Goal: Task Accomplishment & Management: Complete application form

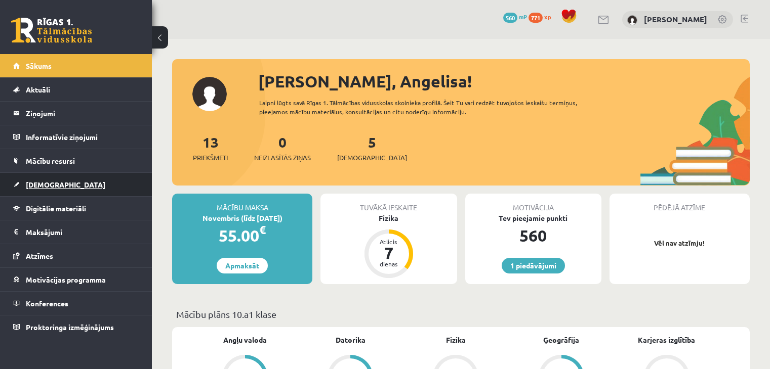
scroll to position [323, 0]
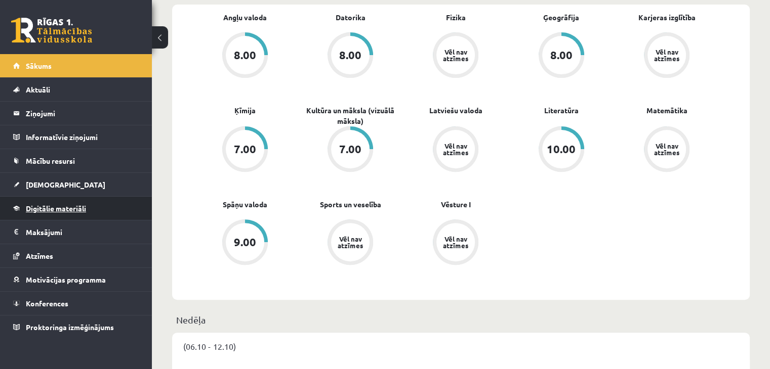
click at [58, 210] on span "Digitālie materiāli" at bounding box center [56, 208] width 60 height 9
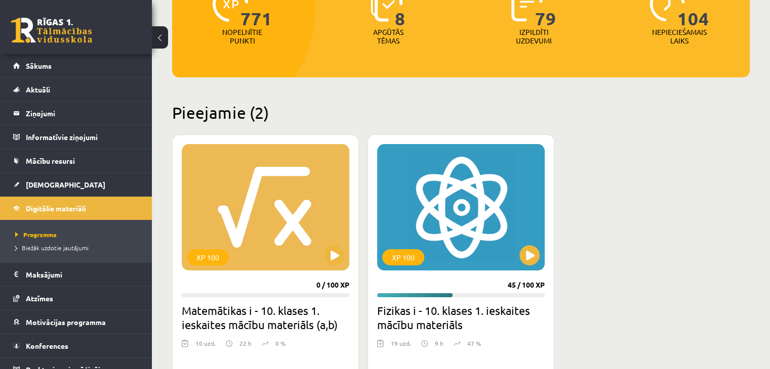
scroll to position [171, 0]
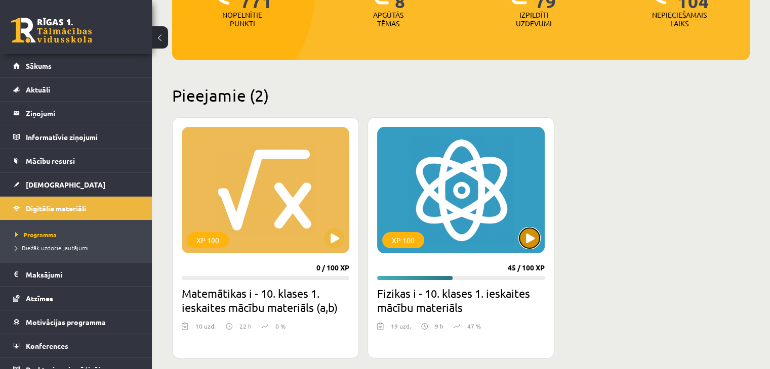
click at [533, 239] on button at bounding box center [529, 238] width 20 height 20
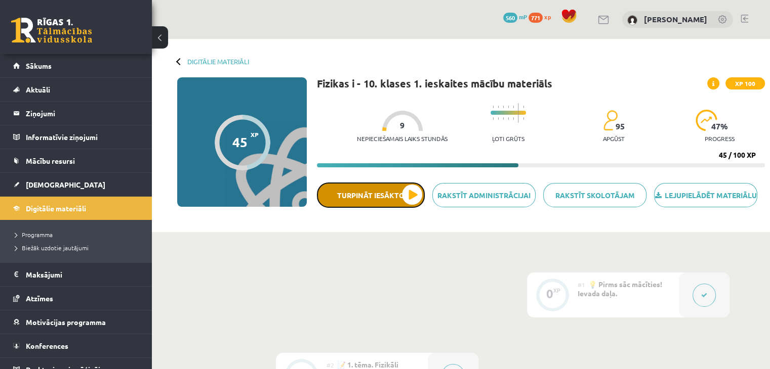
click at [393, 198] on button "Turpināt iesākto" at bounding box center [371, 195] width 108 height 25
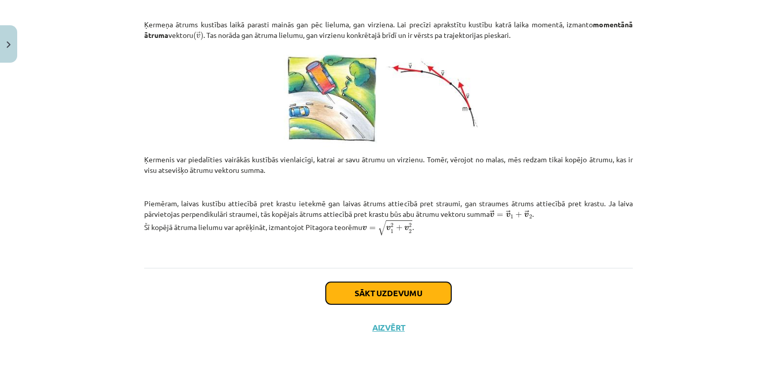
click at [401, 282] on button "Sākt uzdevumu" at bounding box center [389, 293] width 126 height 22
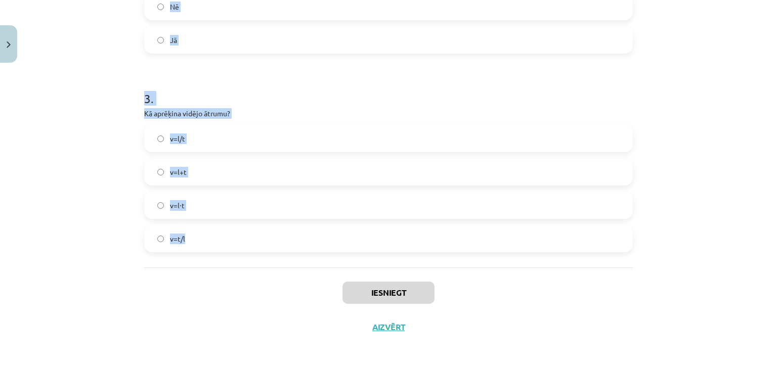
scroll to position [470, 0]
drag, startPoint x: 132, startPoint y: 213, endPoint x: 354, endPoint y: 245, distance: 224.5
click at [354, 245] on div "Mācību tēma: Fizikas i - 10. klases 1. ieskaites mācību materiāls #10 📝 8. tēma…" at bounding box center [388, 184] width 777 height 369
copy form "Laiva attiecībā pret ūdeni kustas ar ātrumu 3 m/s, bet straumes ātrums ir 4 m/s…"
click at [292, 95] on h1 "3 ." at bounding box center [388, 88] width 489 height 31
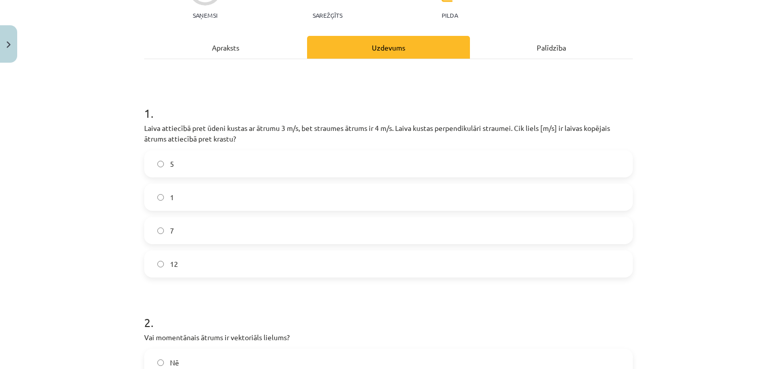
scroll to position [166, 0]
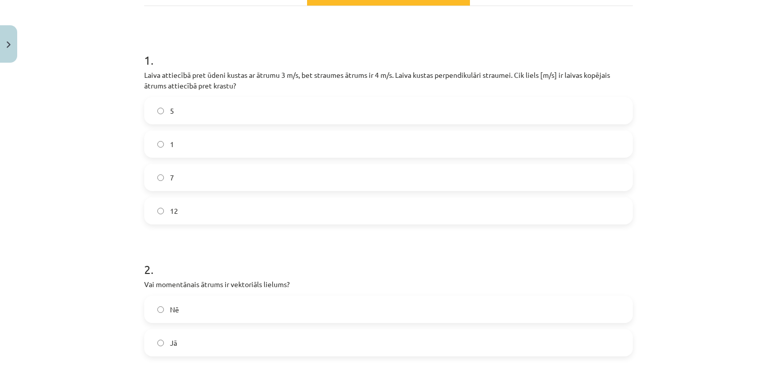
click at [236, 181] on label "7" at bounding box center [388, 177] width 487 height 25
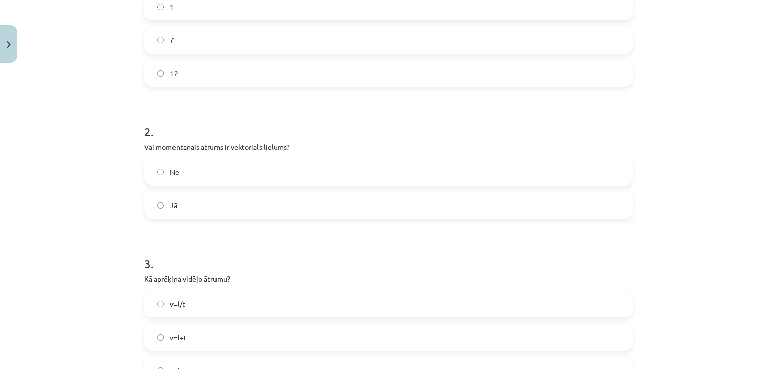
scroll to position [318, 0]
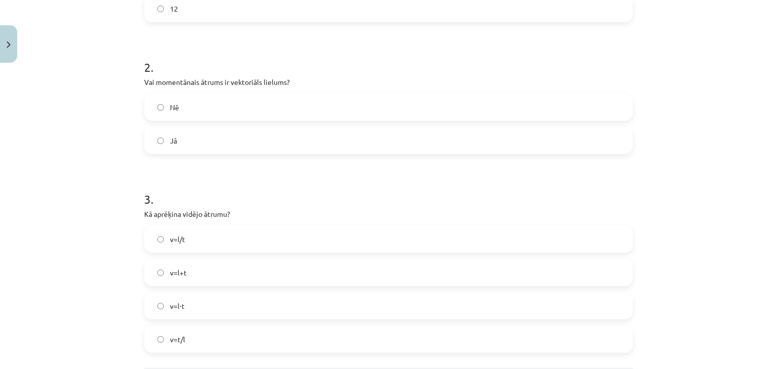
click at [161, 140] on label "Jā" at bounding box center [388, 140] width 487 height 25
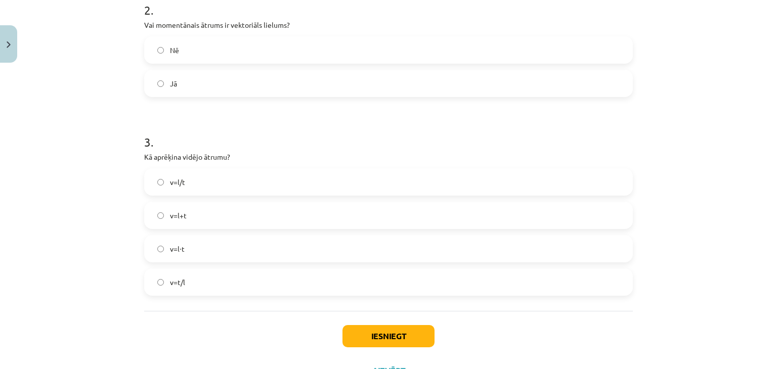
scroll to position [470, 0]
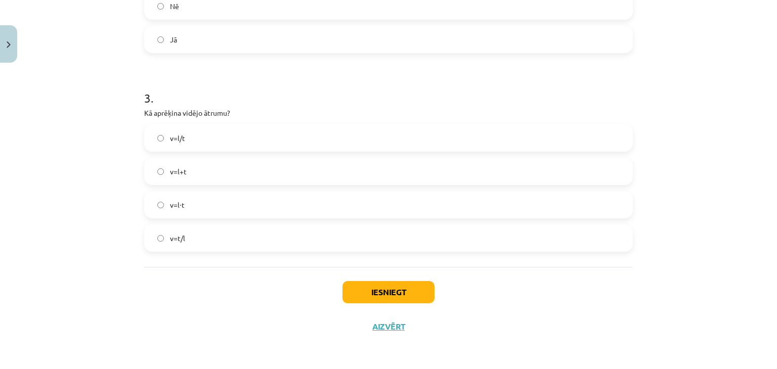
click at [200, 136] on label "v=l/t" at bounding box center [388, 138] width 487 height 25
click at [412, 286] on button "Iesniegt" at bounding box center [389, 292] width 92 height 22
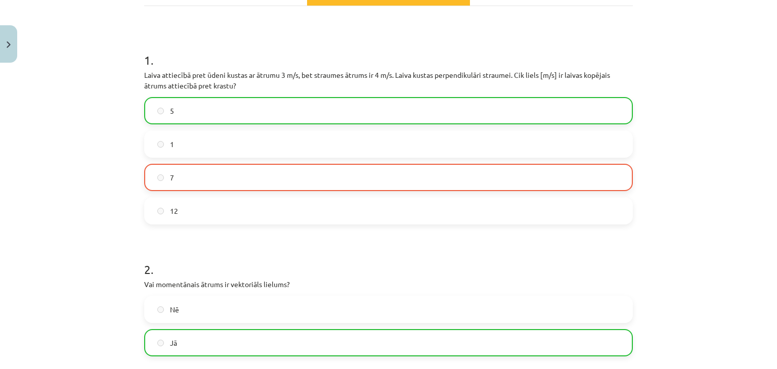
scroll to position [502, 0]
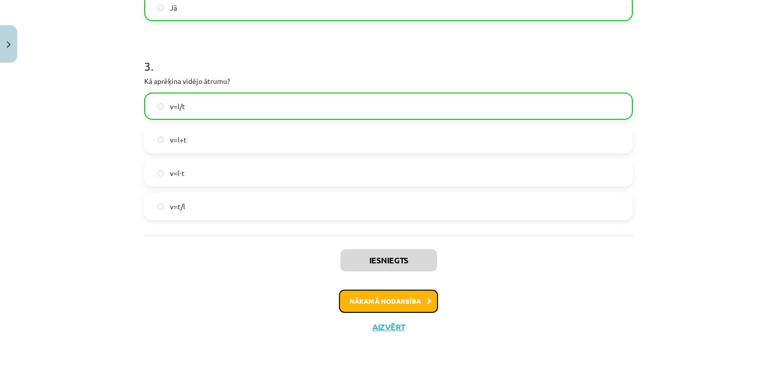
click at [422, 303] on button "Nākamā nodarbība" at bounding box center [388, 301] width 99 height 23
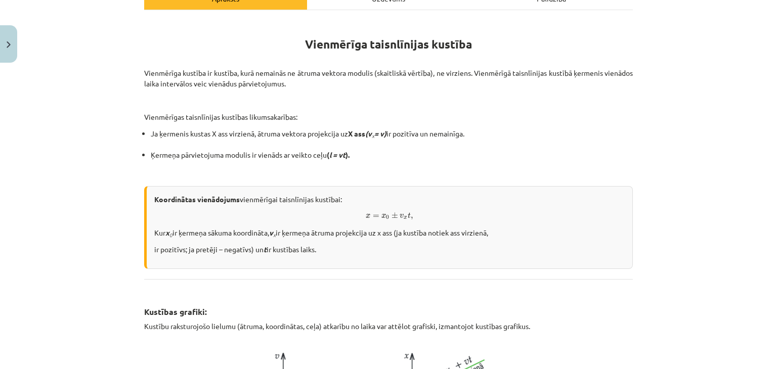
scroll to position [177, 0]
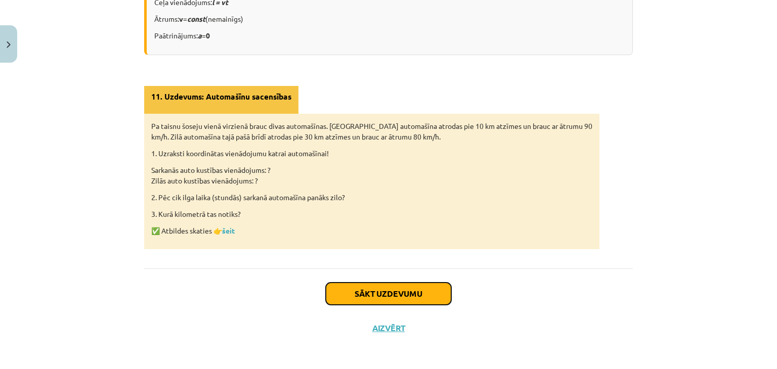
click at [419, 288] on button "Sākt uzdevumu" at bounding box center [389, 294] width 126 height 22
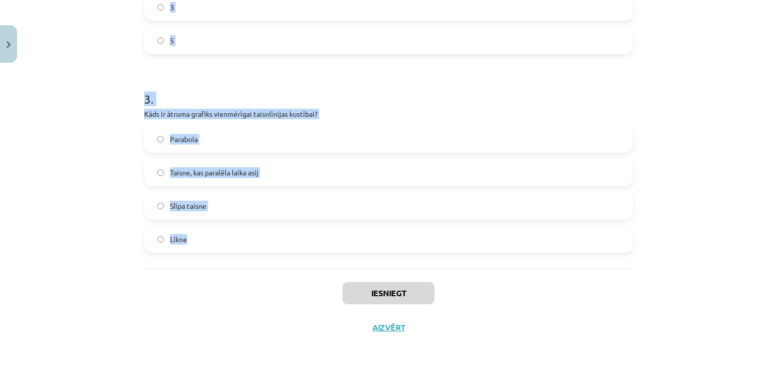
scroll to position [470, 0]
drag, startPoint x: 132, startPoint y: 214, endPoint x: 393, endPoint y: 243, distance: 262.8
click at [393, 243] on div "Mācību tēma: Fizikas i - 10. klases 1. ieskaites mācību materiāls #11 📝 9. tēma…" at bounding box center [388, 184] width 777 height 369
copy form "Vai vienmērīgas kustības koordinātas grafiks ir taisne? Jā Nē 2 . Sarkanā autom…"
click at [424, 99] on h1 "3 ." at bounding box center [388, 88] width 489 height 31
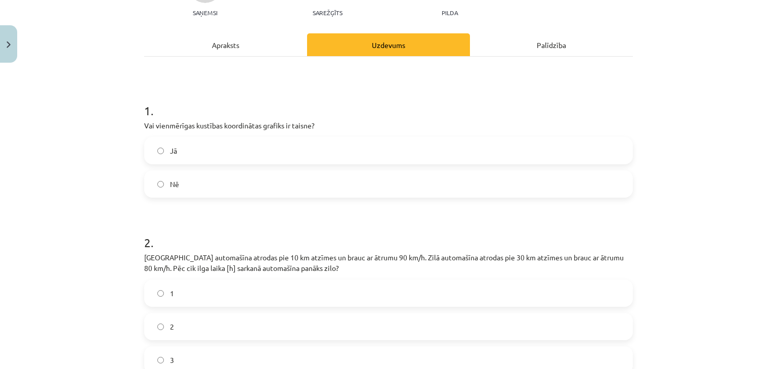
click at [211, 155] on label "Jā" at bounding box center [388, 150] width 487 height 25
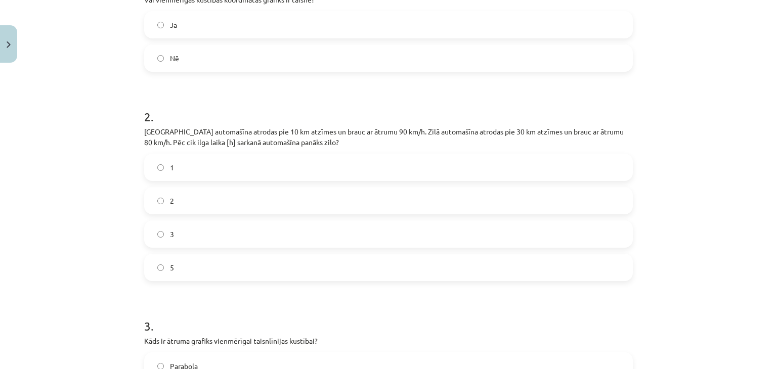
scroll to position [267, 0]
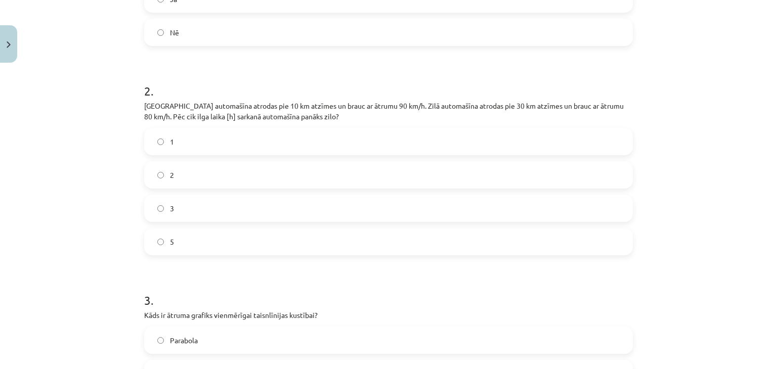
click at [178, 177] on label "2" at bounding box center [388, 174] width 487 height 25
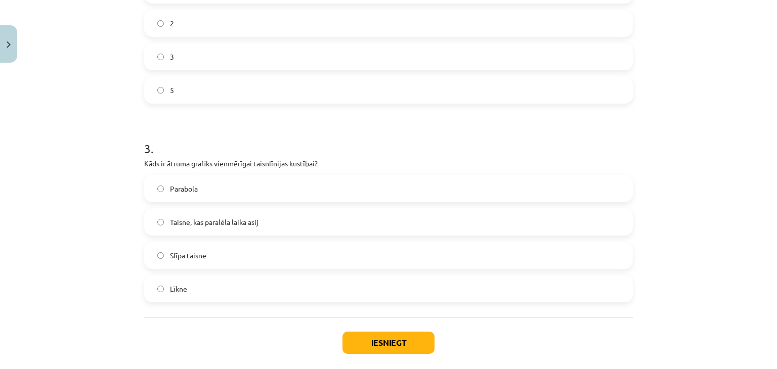
scroll to position [470, 0]
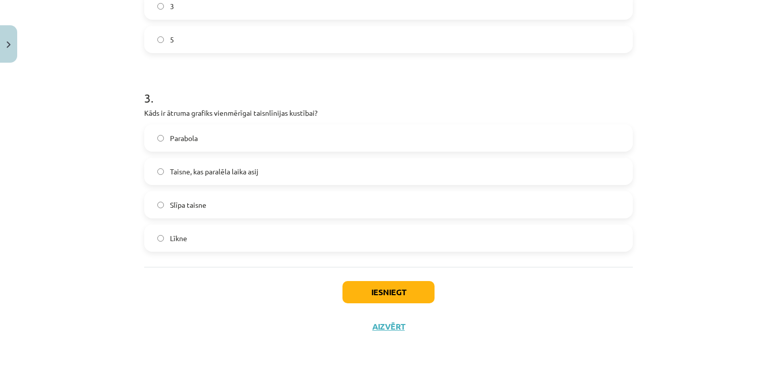
click at [225, 171] on span "Taisne, kas paralēla laika asij" at bounding box center [214, 172] width 89 height 11
click at [375, 287] on button "Iesniegt" at bounding box center [389, 292] width 92 height 22
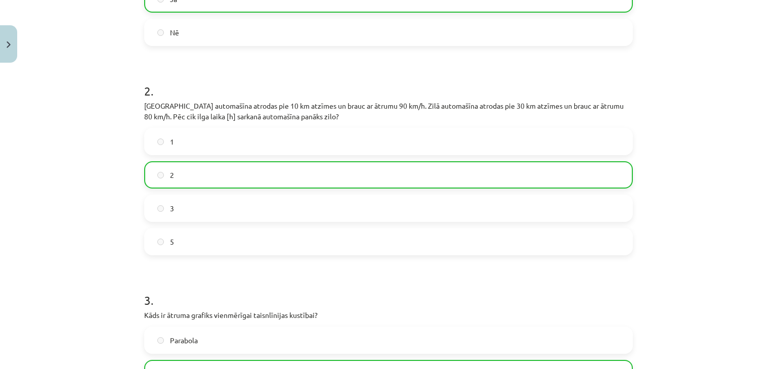
scroll to position [502, 0]
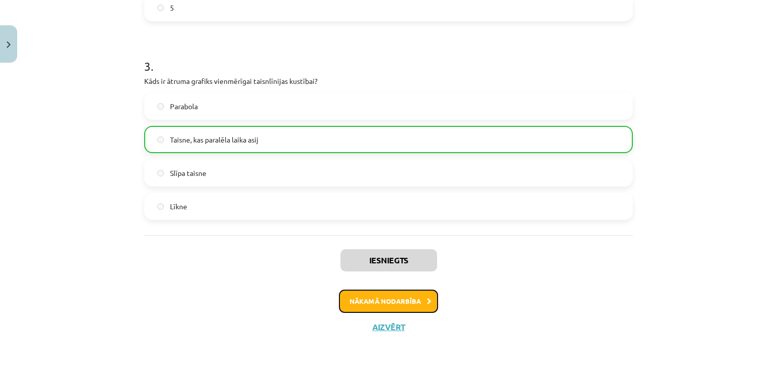
click at [397, 301] on button "Nākamā nodarbība" at bounding box center [388, 301] width 99 height 23
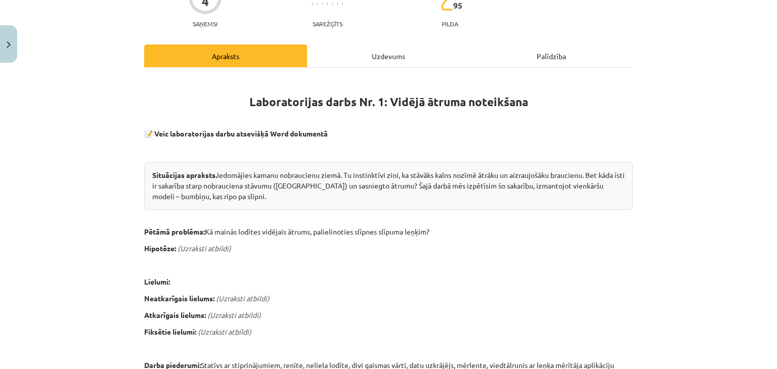
scroll to position [0, 0]
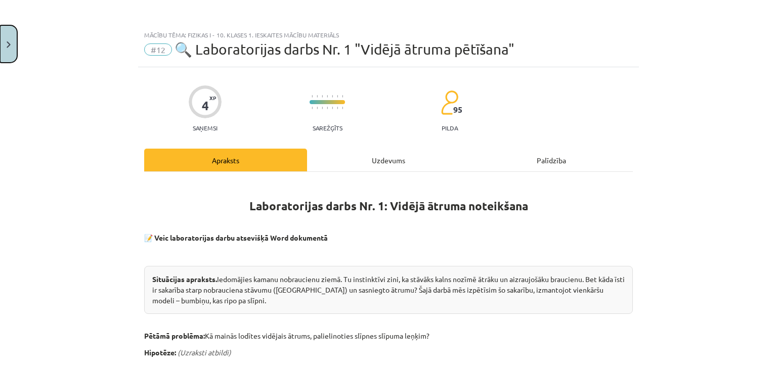
click at [10, 55] on button "Close" at bounding box center [8, 43] width 17 height 37
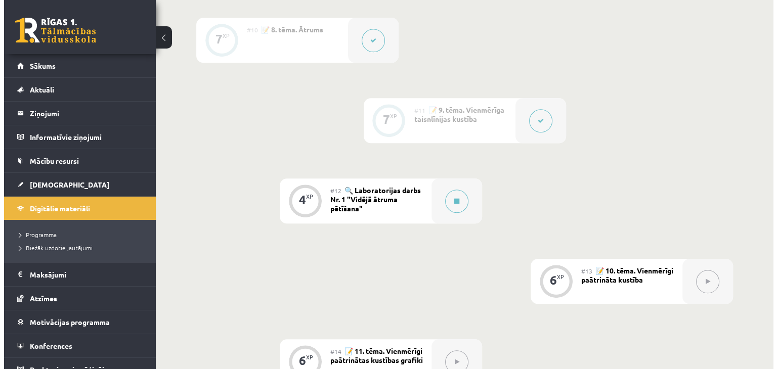
scroll to position [962, 0]
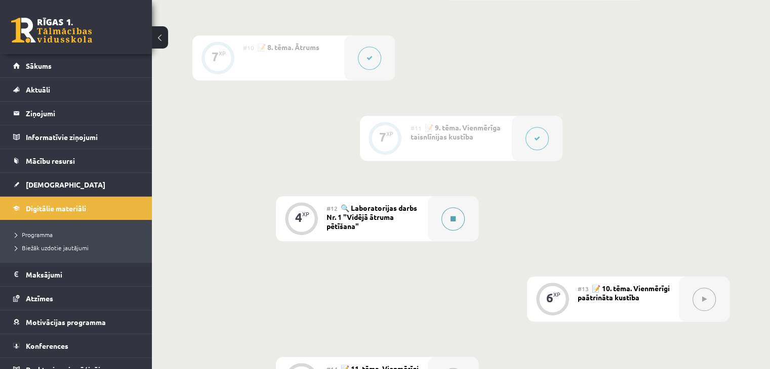
click at [450, 222] on icon at bounding box center [452, 219] width 5 height 6
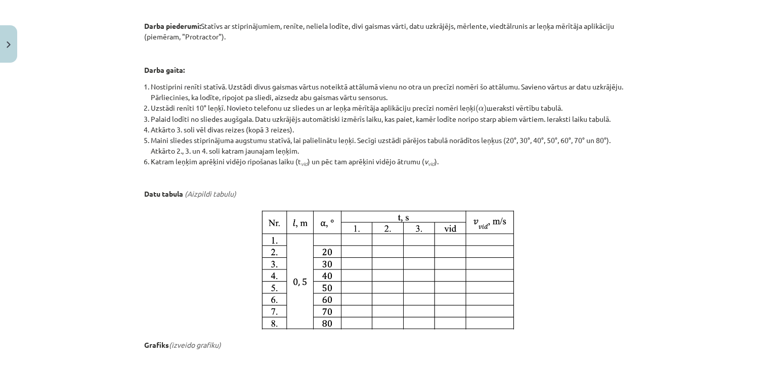
scroll to position [506, 0]
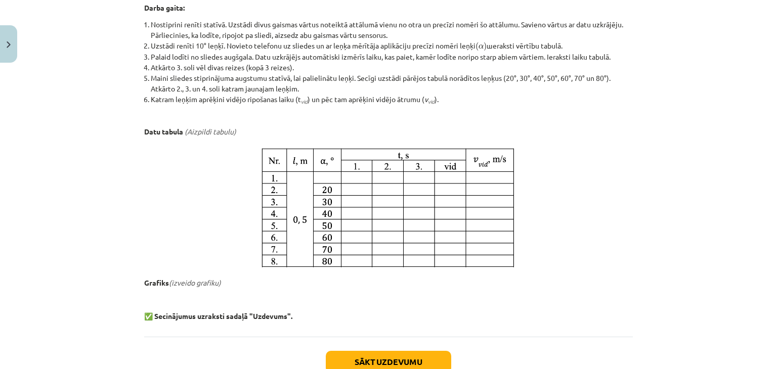
click at [322, 206] on img at bounding box center [388, 207] width 265 height 129
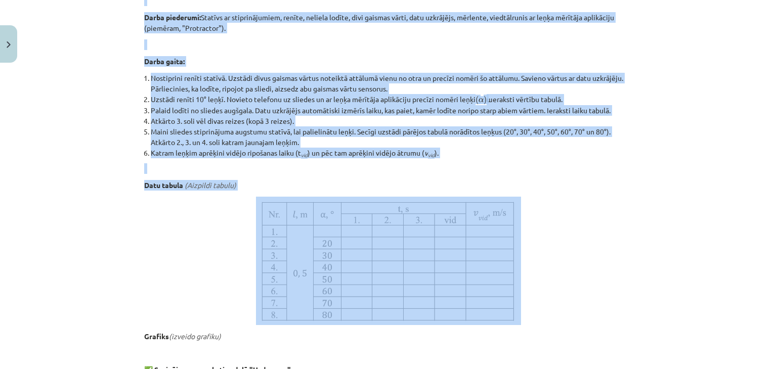
scroll to position [455, 0]
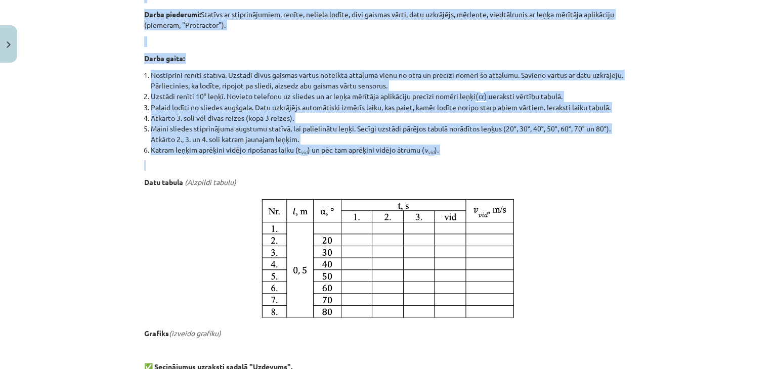
drag, startPoint x: 147, startPoint y: 179, endPoint x: 446, endPoint y: 155, distance: 300.0
click at [446, 155] on div "Laboratorijas darbs Nr. 1: Vidējā ātruma noteikšana 📝 Veic laboratorijas darbu …" at bounding box center [388, 49] width 489 height 647
copy div "Situācijas apraksts. Iedomājies kamanu nobraucienu ziemā. Tu instinktīvi zini, …"
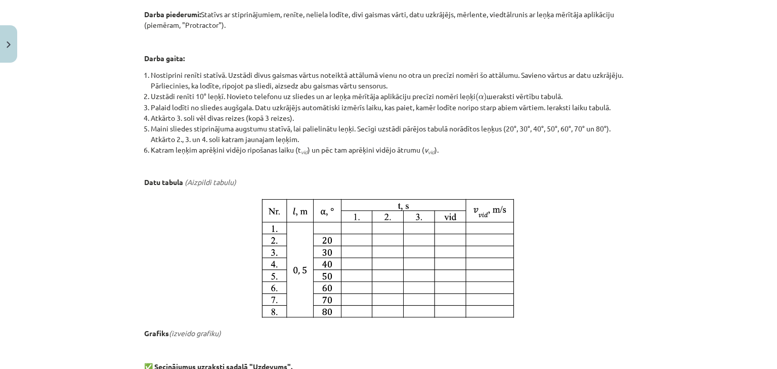
click at [574, 187] on div "Laboratorijas darbs Nr. 1: Vidējā ātruma noteikšana 📝 Veic laboratorijas darbu …" at bounding box center [388, 49] width 489 height 647
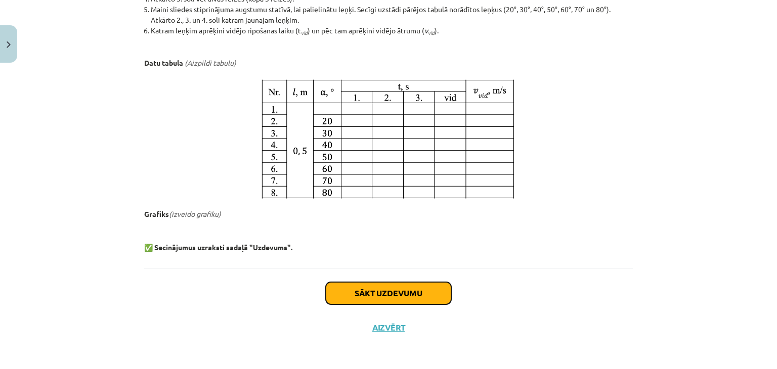
click at [421, 294] on button "Sākt uzdevumu" at bounding box center [389, 293] width 126 height 22
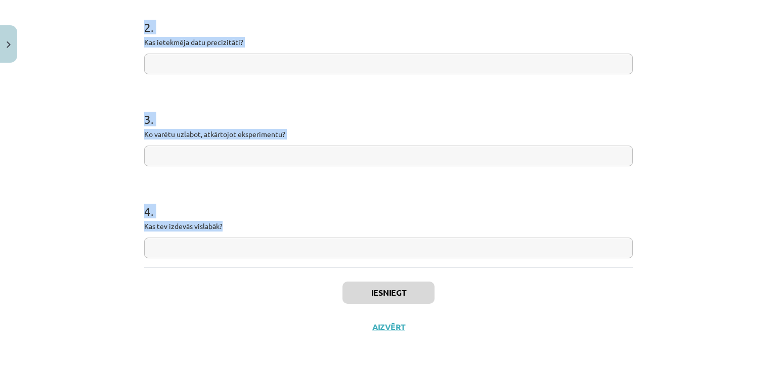
scroll to position [292, 0]
drag, startPoint x: 134, startPoint y: 201, endPoint x: 335, endPoint y: 223, distance: 202.7
click at [335, 223] on div "Mācību tēma: Fizikas i - 10. klases 1. ieskaites mācību materiāls #12 🔍 Laborat…" at bounding box center [388, 184] width 777 height 369
copy form "1 . Vai hipotēze apstiprinājās? 2 . Kas ietekmēja datu precizitāti? 3 . Ko varē…"
click at [93, 126] on div "Mācību tēma: Fizikas i - 10. klases 1. ieskaites mācību materiāls #12 🔍 Laborat…" at bounding box center [388, 184] width 777 height 369
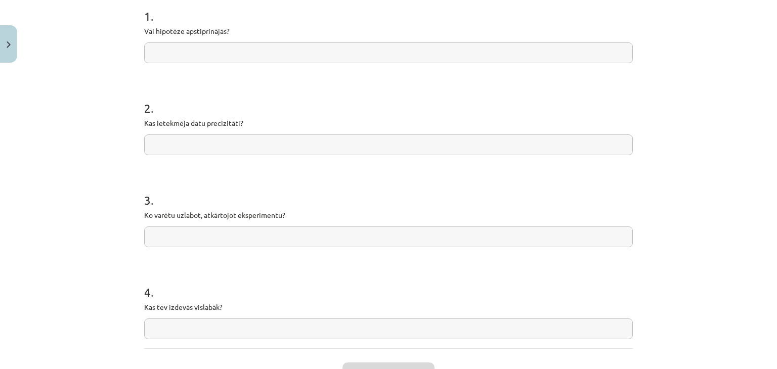
scroll to position [140, 0]
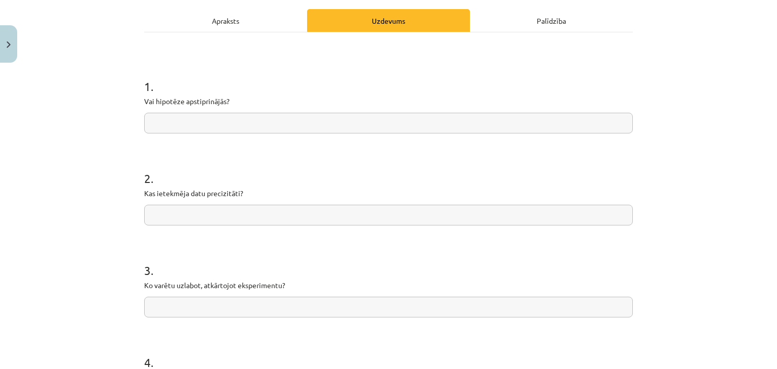
click at [211, 110] on div "1 . Vai hipotēze apstiprinājās?" at bounding box center [388, 98] width 489 height 72
click at [211, 117] on input "text" at bounding box center [388, 123] width 489 height 21
paste input "**********"
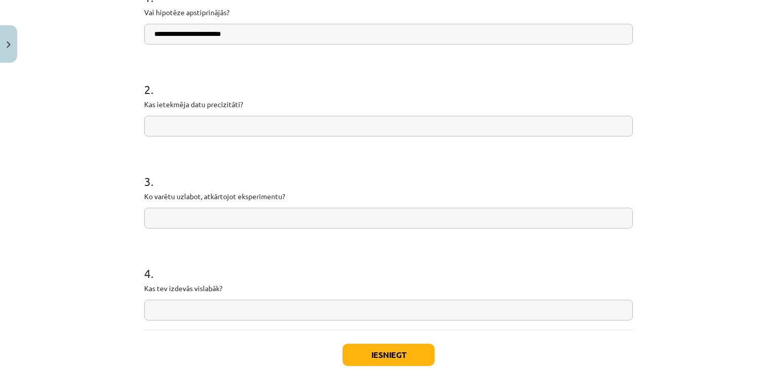
scroll to position [241, 0]
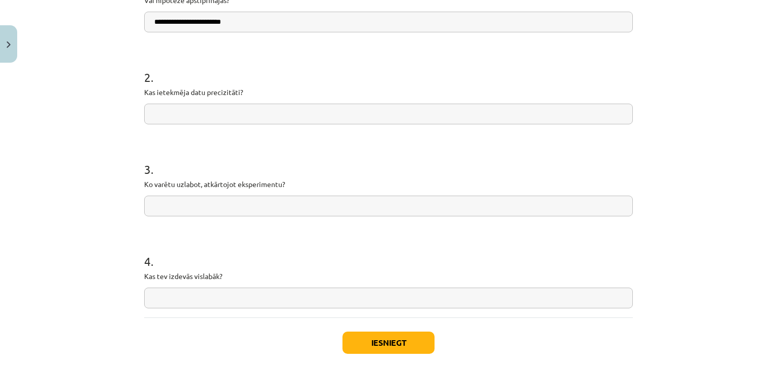
type input "**********"
click at [264, 110] on input "text" at bounding box center [388, 114] width 489 height 21
paste input "**********"
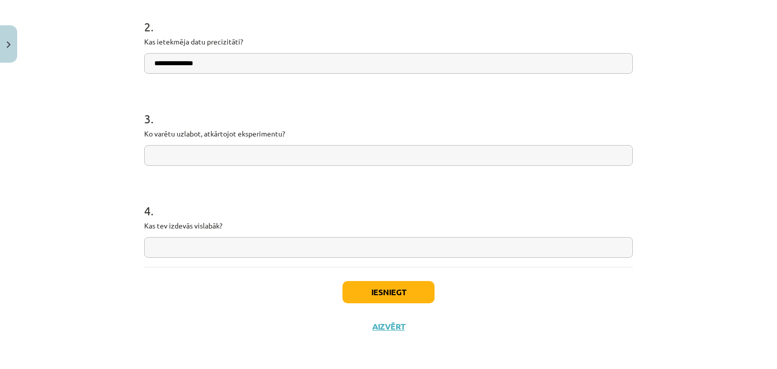
type input "**********"
click at [206, 151] on input "text" at bounding box center [388, 155] width 489 height 21
paste input "*******"
click at [294, 148] on input "*******" at bounding box center [388, 155] width 489 height 21
type input "*"
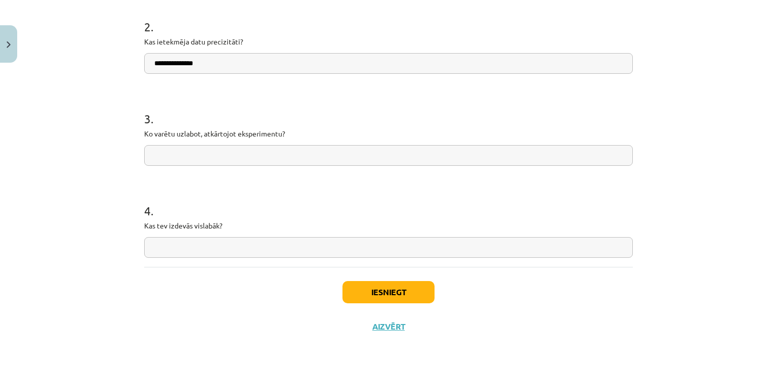
paste input "**********"
type input "**********"
click at [255, 252] on input "text" at bounding box center [388, 247] width 489 height 21
paste input "**********"
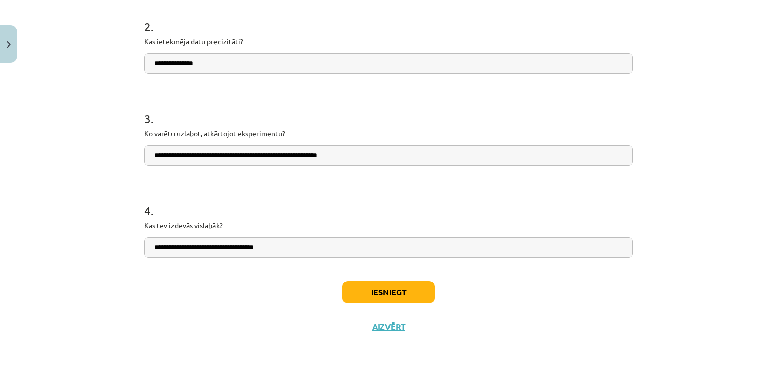
type input "**********"
click at [385, 298] on button "Iesniegt" at bounding box center [389, 292] width 92 height 22
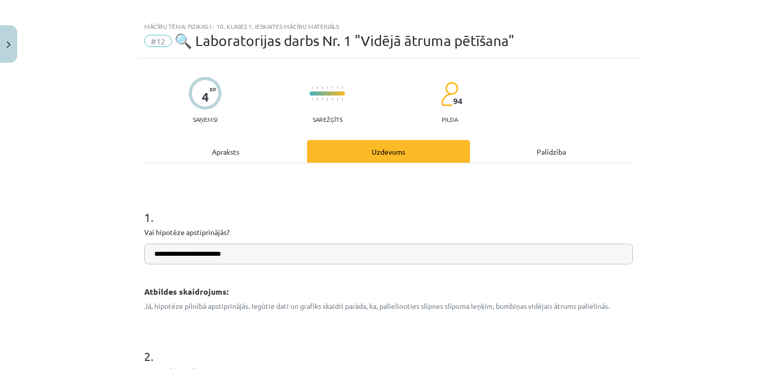
scroll to position [0, 0]
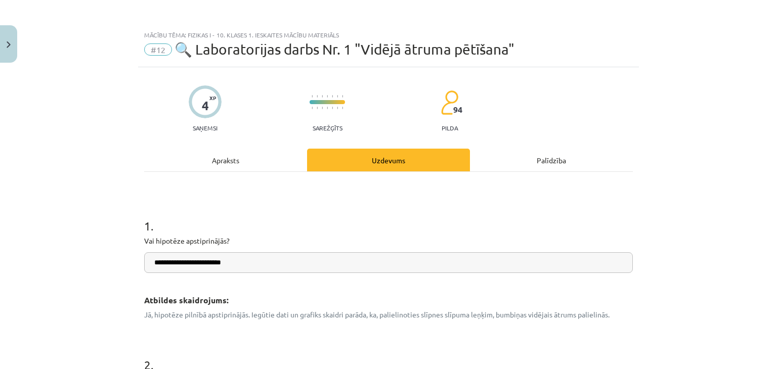
click at [228, 154] on div "Apraksts" at bounding box center [225, 160] width 163 height 23
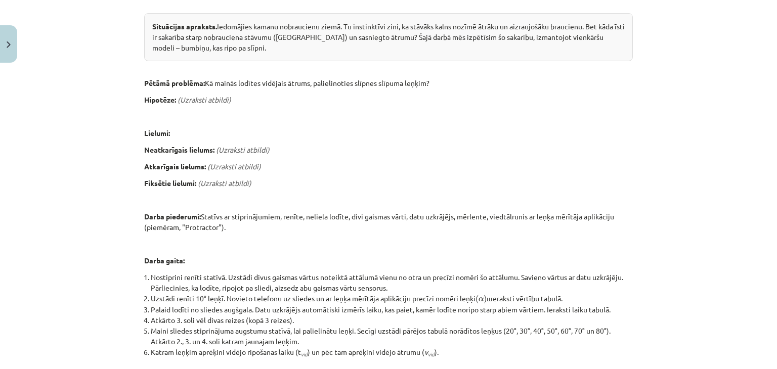
scroll to position [278, 0]
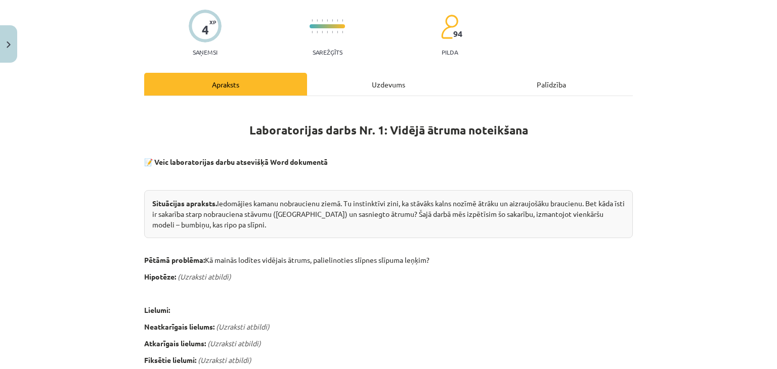
click at [380, 75] on div "Uzdevums" at bounding box center [388, 84] width 163 height 23
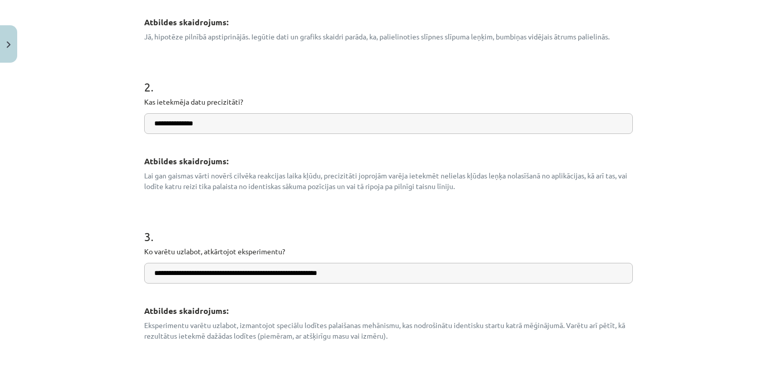
scroll to position [549, 0]
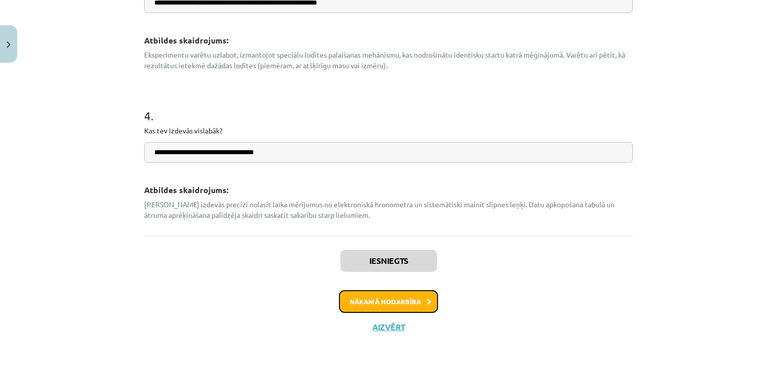
click at [402, 304] on button "Nākamā nodarbība" at bounding box center [388, 301] width 99 height 23
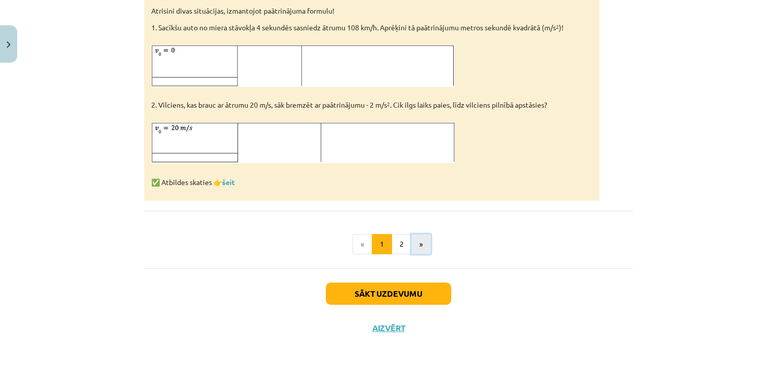
click at [418, 243] on button "»" at bounding box center [421, 244] width 20 height 20
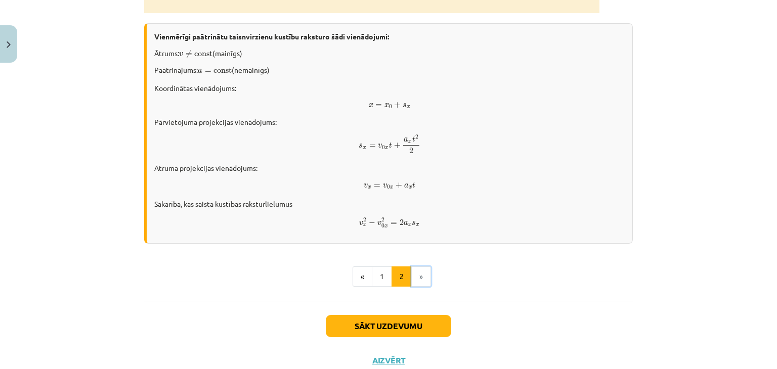
scroll to position [586, 0]
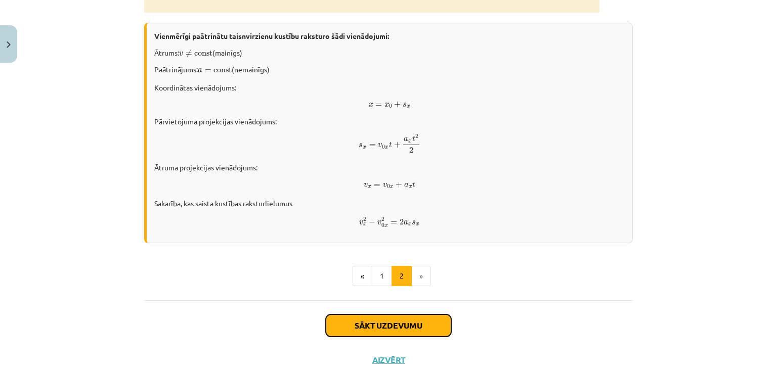
click at [403, 329] on button "Sākt uzdevumu" at bounding box center [389, 326] width 126 height 22
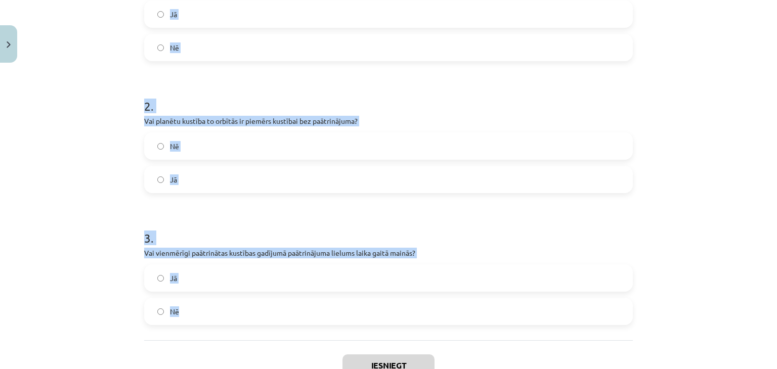
scroll to position [325, 0]
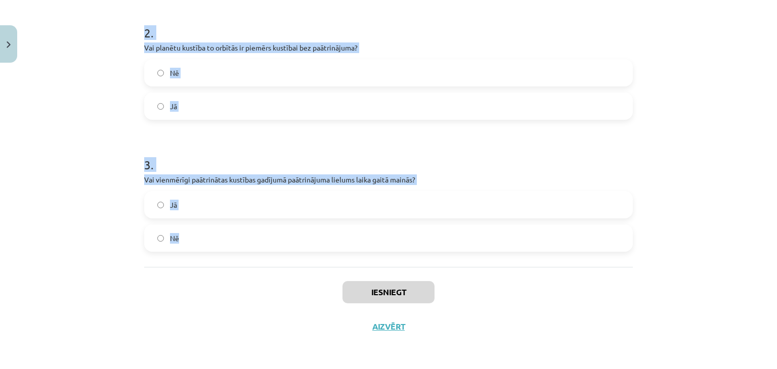
drag, startPoint x: 125, startPoint y: 199, endPoint x: 462, endPoint y: 231, distance: 338.0
click at [462, 231] on div "Mācību tēma: Fizikas i - 10. klases 1. ieskaites mācību materiāls #13 📝 10. tēm…" at bounding box center [388, 184] width 777 height 369
copy form "1 . Ja ķermeņa paātrinājums ir nulle, vai tas nozīmē, ka ķermenis obligāti atro…"
click at [461, 149] on h1 "3 ." at bounding box center [388, 155] width 489 height 31
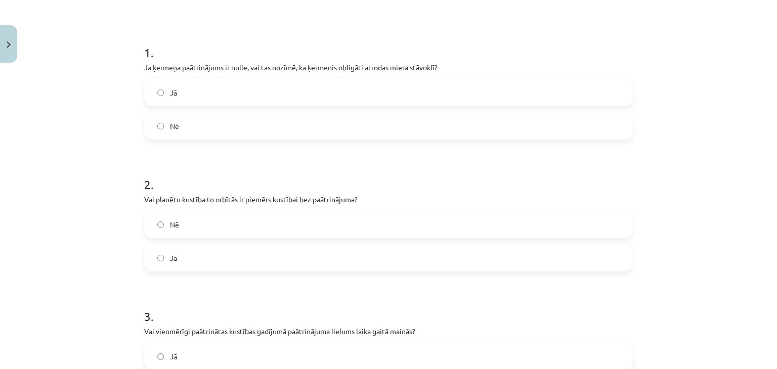
click at [163, 129] on label "Nē" at bounding box center [388, 125] width 487 height 25
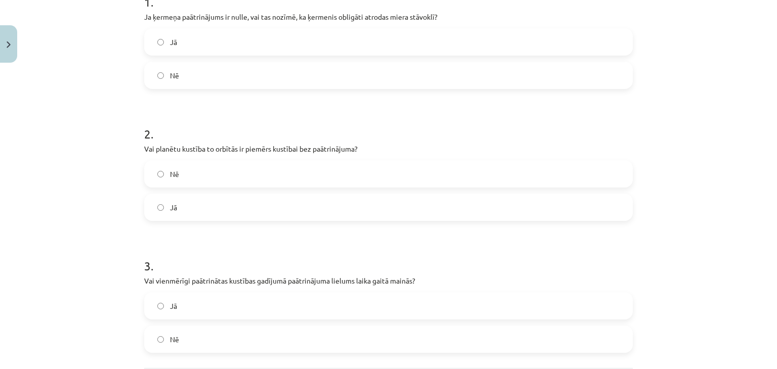
click at [172, 169] on span "Nē" at bounding box center [174, 174] width 9 height 11
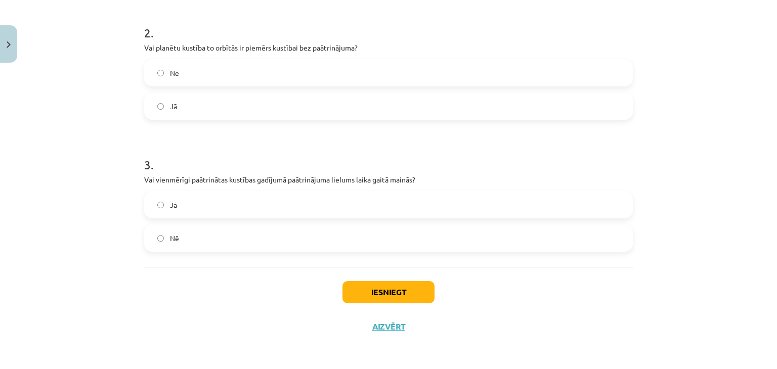
click at [178, 234] on label "Nē" at bounding box center [388, 238] width 487 height 25
click at [402, 301] on button "Iesniegt" at bounding box center [389, 292] width 92 height 22
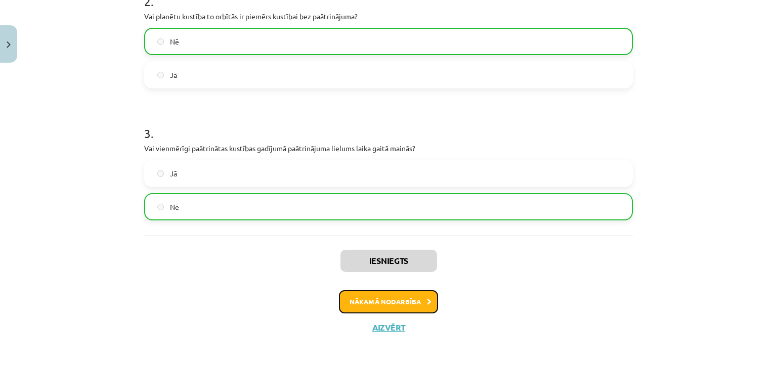
click at [429, 307] on button "Nākamā nodarbība" at bounding box center [388, 301] width 99 height 23
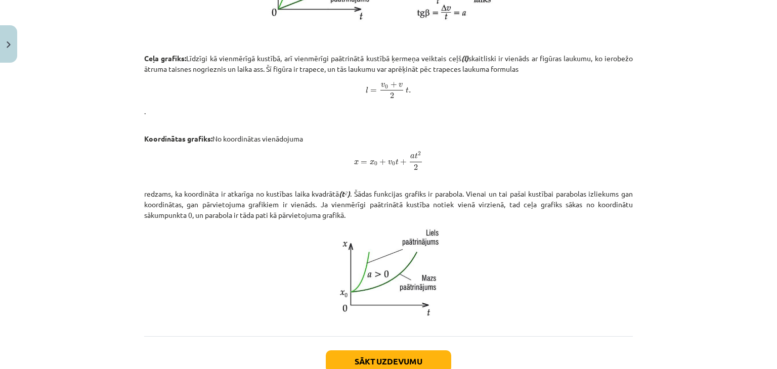
scroll to position [557, 0]
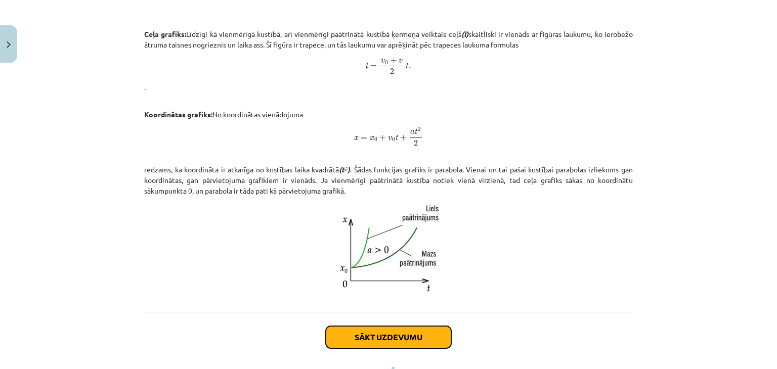
click at [427, 333] on button "Sākt uzdevumu" at bounding box center [389, 337] width 126 height 22
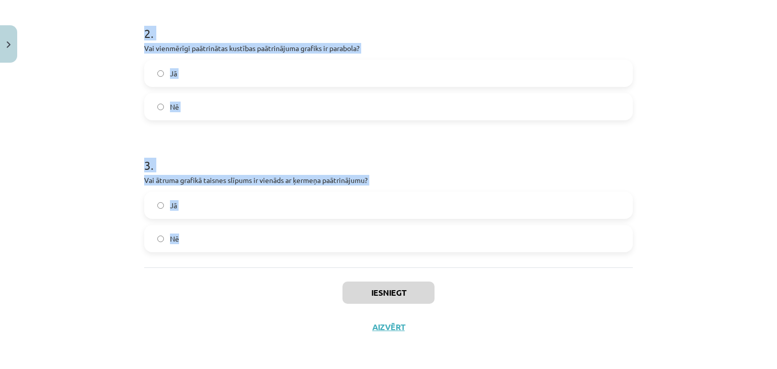
scroll to position [325, 0]
drag, startPoint x: 133, startPoint y: 194, endPoint x: 447, endPoint y: 245, distance: 319.0
click at [447, 245] on div "Mācību tēma: Fizikas i - 10. klases 1. ieskaites mācību materiāls #14 📝 11. tēm…" at bounding box center [388, 184] width 777 height 369
copy form "1 . Vai ķermeņa veikto ceļu var aprēķināt kā laukumu zem koordinātas grafika? N…"
click at [407, 145] on h1 "3 ." at bounding box center [388, 155] width 489 height 31
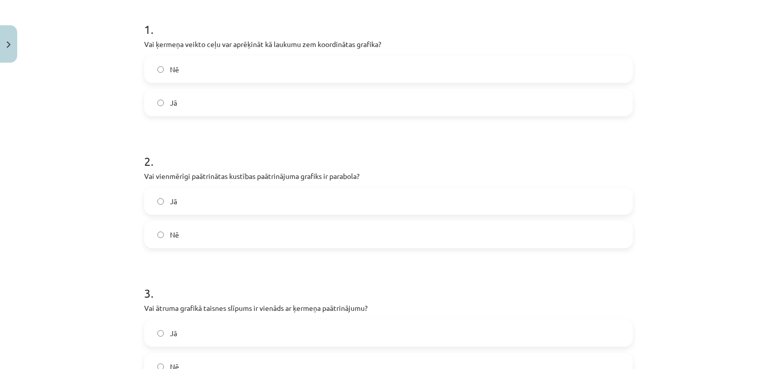
scroll to position [174, 0]
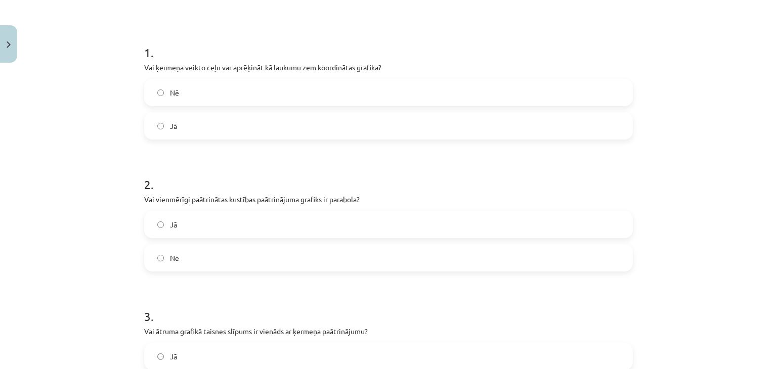
click at [150, 91] on label "Nē" at bounding box center [388, 92] width 487 height 25
click at [170, 255] on span "Nē" at bounding box center [174, 258] width 9 height 11
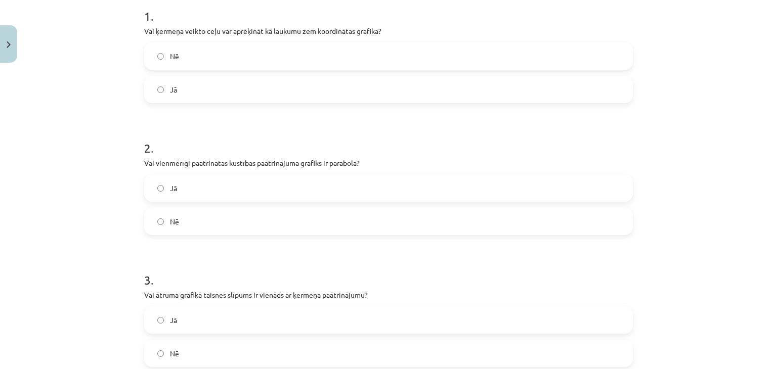
scroll to position [275, 0]
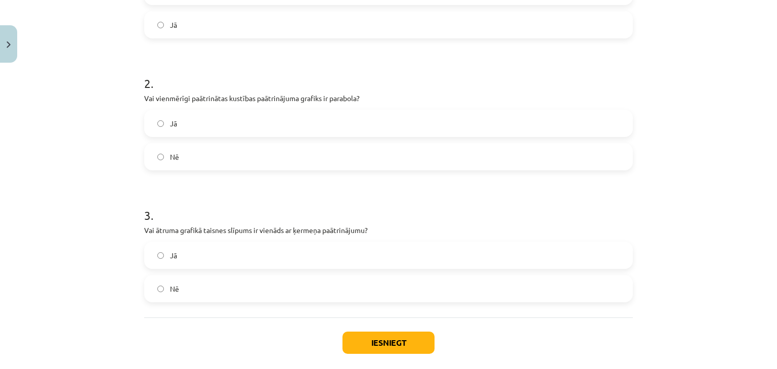
click at [171, 259] on span "Jā" at bounding box center [173, 256] width 7 height 11
click at [426, 345] on button "Iesniegt" at bounding box center [389, 343] width 92 height 22
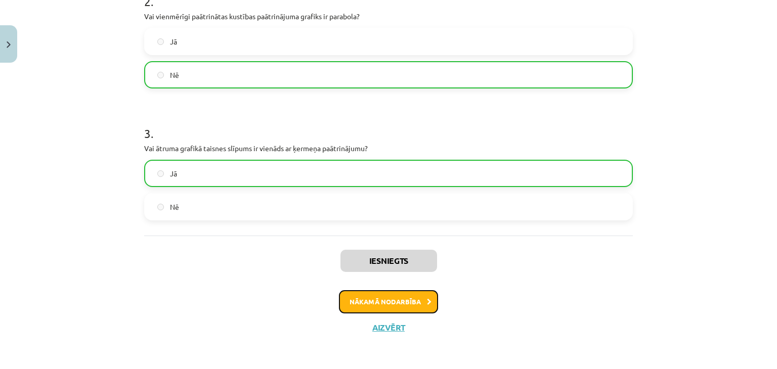
click at [415, 306] on button "Nākamā nodarbība" at bounding box center [388, 301] width 99 height 23
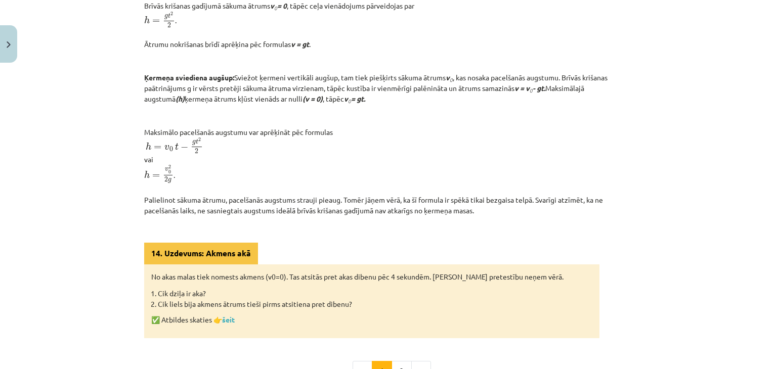
scroll to position [430, 0]
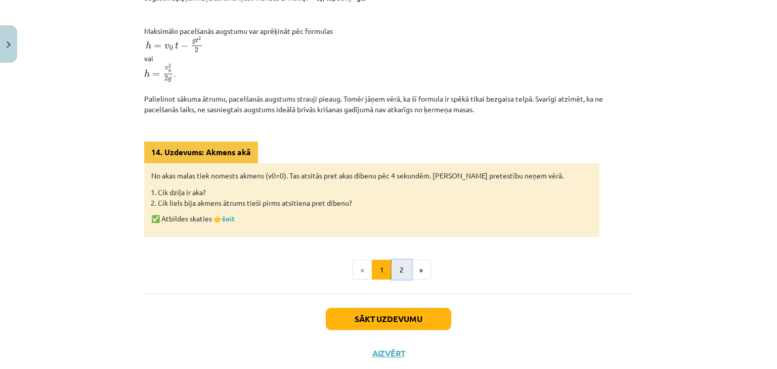
click at [404, 280] on button "2" at bounding box center [402, 270] width 20 height 20
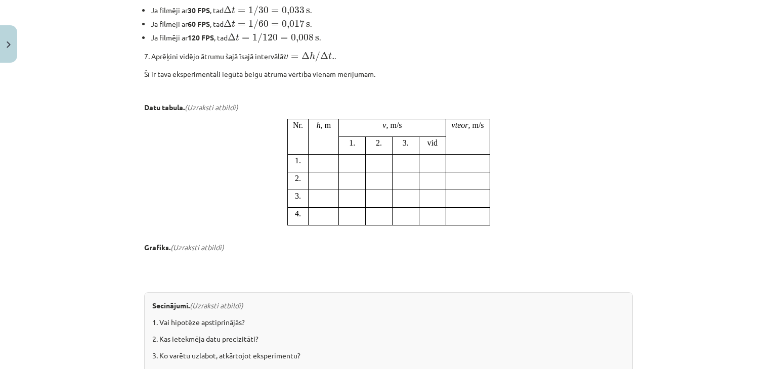
scroll to position [956, 0]
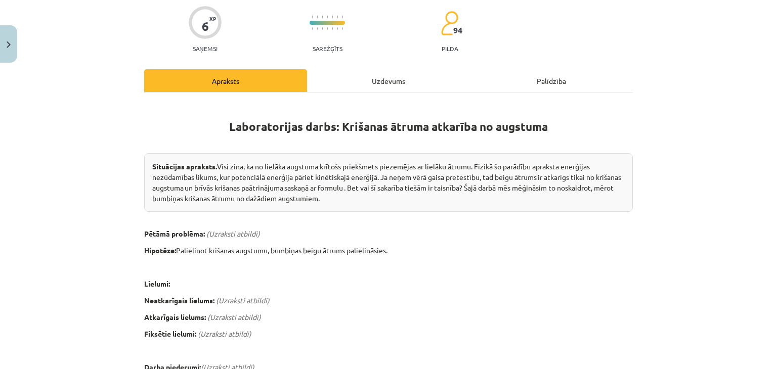
click at [370, 90] on div "Uzdevums" at bounding box center [388, 80] width 163 height 23
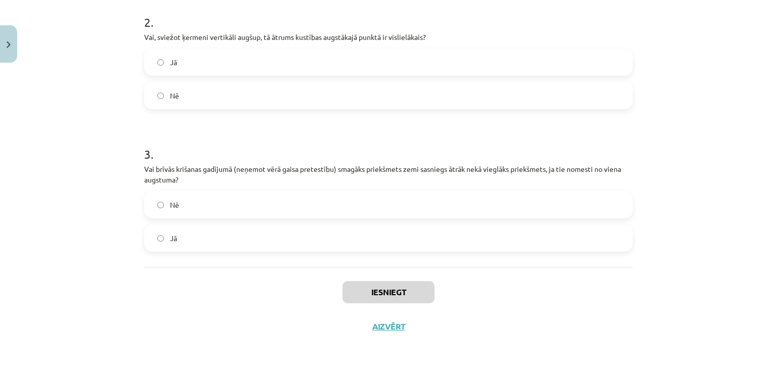
scroll to position [49, 0]
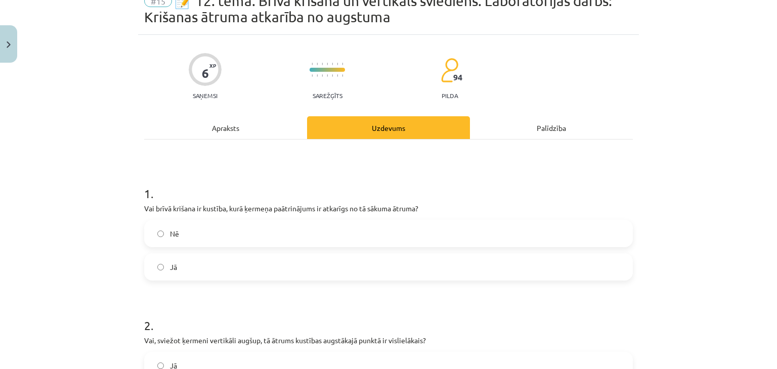
click at [266, 130] on div "Apraksts" at bounding box center [225, 127] width 163 height 23
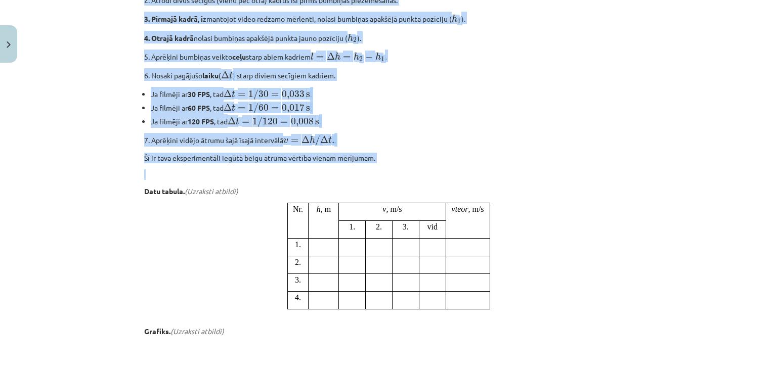
scroll to position [734, 0]
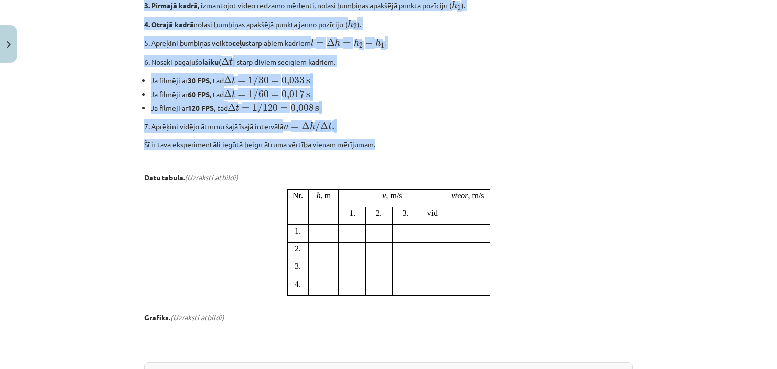
drag, startPoint x: 222, startPoint y: 94, endPoint x: 538, endPoint y: 156, distance: 322.4
copy div "Laboratorijas darbs: Krišanas ātruma atkarība no augstuma Situācijas apraksts. …"
click at [384, 98] on li "Ja filmēji ar 60 FPS , tad Δ t = 1 / 60 = 0,017 s Δ t = 1 / 60 = 0,017 s ." at bounding box center [392, 94] width 482 height 14
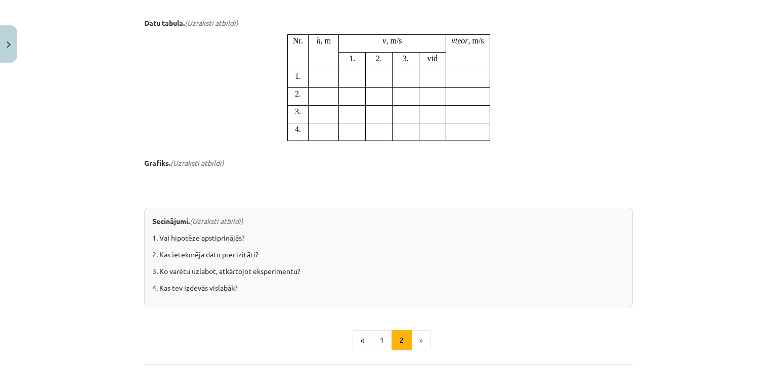
scroll to position [936, 0]
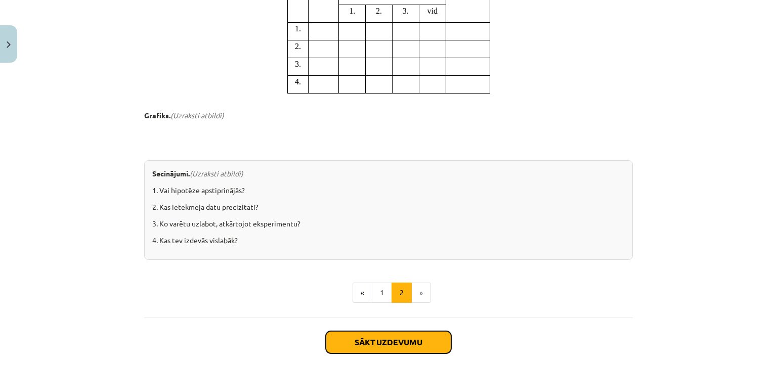
click at [362, 348] on button "Sākt uzdevumu" at bounding box center [389, 342] width 126 height 22
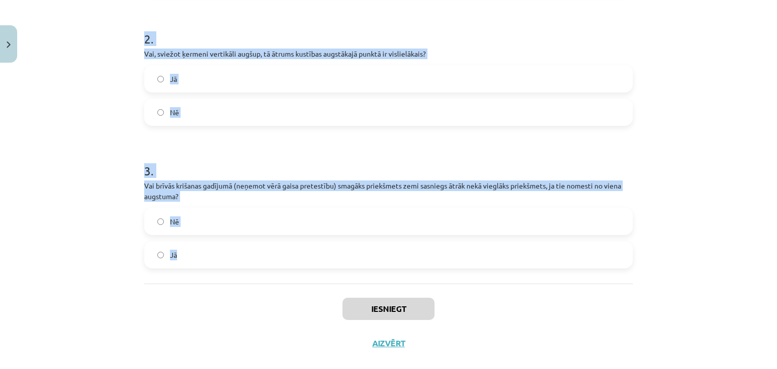
scroll to position [352, 0]
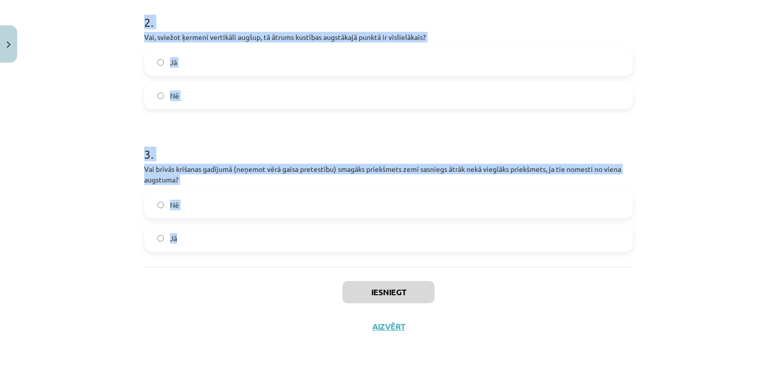
drag, startPoint x: 105, startPoint y: 228, endPoint x: 467, endPoint y: 252, distance: 362.6
click at [467, 252] on div "Mācību tēma: Fizikas i - 10. klases 1. ieskaites mācību materiāls #15 📝 12. tēm…" at bounding box center [388, 184] width 777 height 369
copy form "Vai brīvā krišana ir kustība, kurā ķermeņa paātrinājums ir atkarīgs no tā sākum…"
click at [433, 130] on h1 "3 ." at bounding box center [388, 145] width 489 height 31
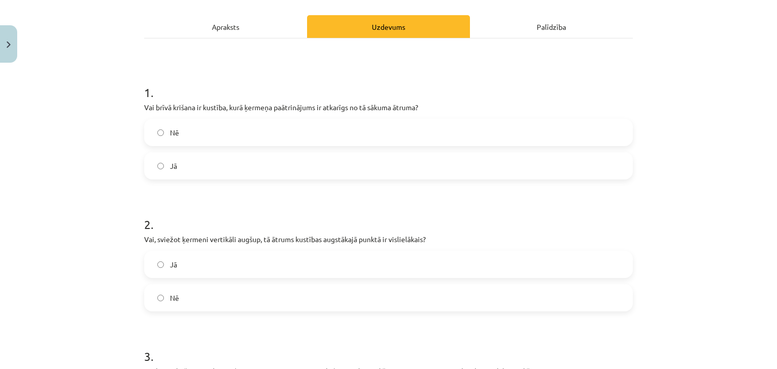
click at [185, 134] on label "Nē" at bounding box center [388, 132] width 487 height 25
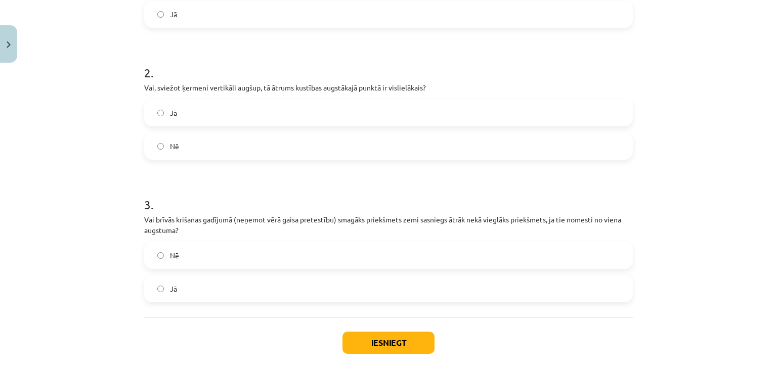
click at [188, 152] on label "Nē" at bounding box center [388, 146] width 487 height 25
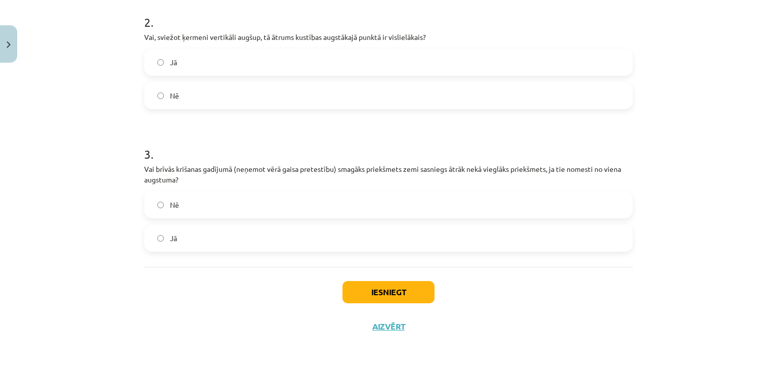
click at [172, 197] on label "Nē" at bounding box center [388, 204] width 487 height 25
click at [402, 294] on button "Iesniegt" at bounding box center [389, 292] width 92 height 22
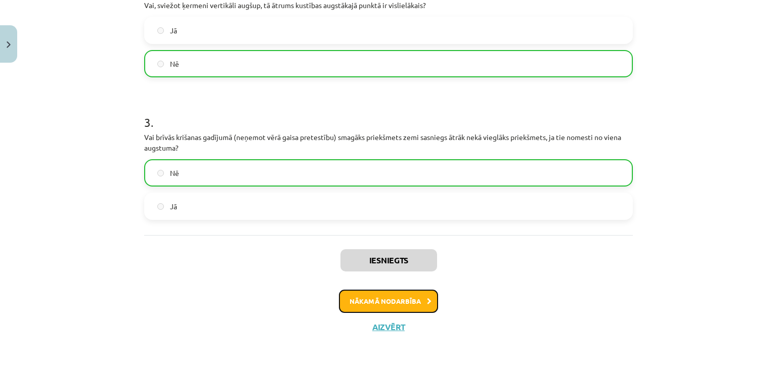
click at [402, 303] on button "Nākamā nodarbība" at bounding box center [388, 301] width 99 height 23
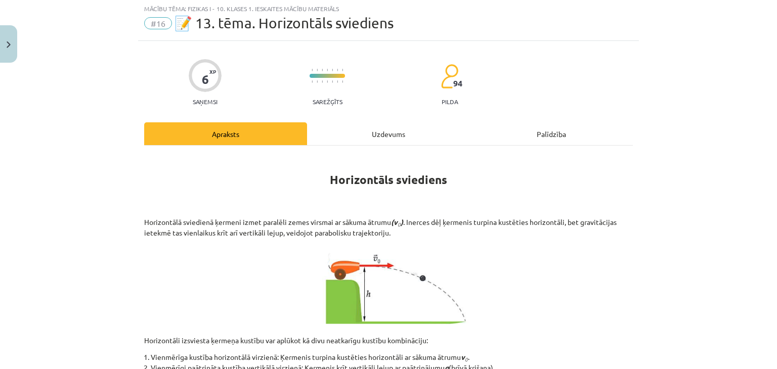
scroll to position [25, 0]
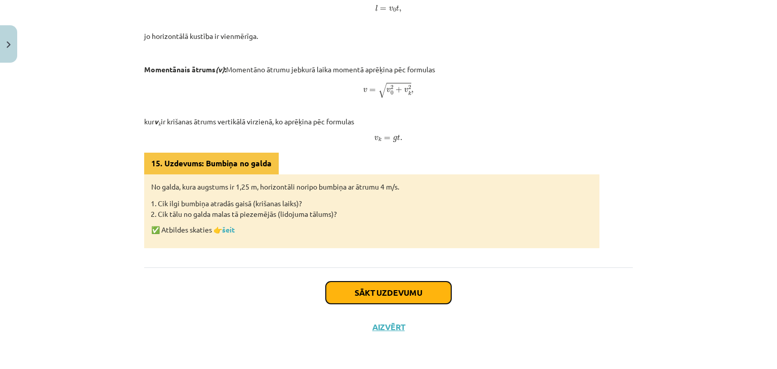
click at [412, 282] on button "Sākt uzdevumu" at bounding box center [389, 293] width 126 height 22
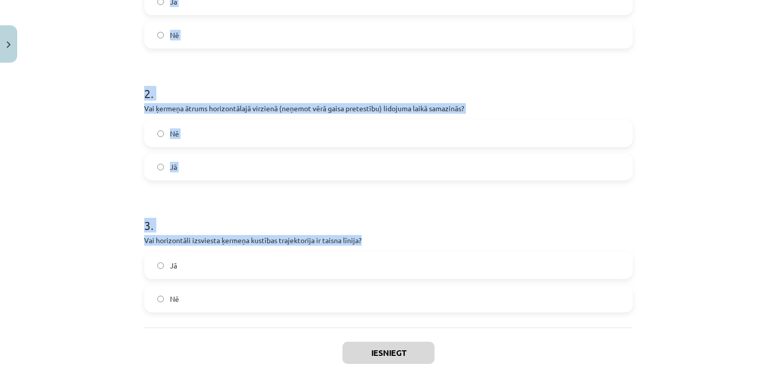
scroll to position [278, 0]
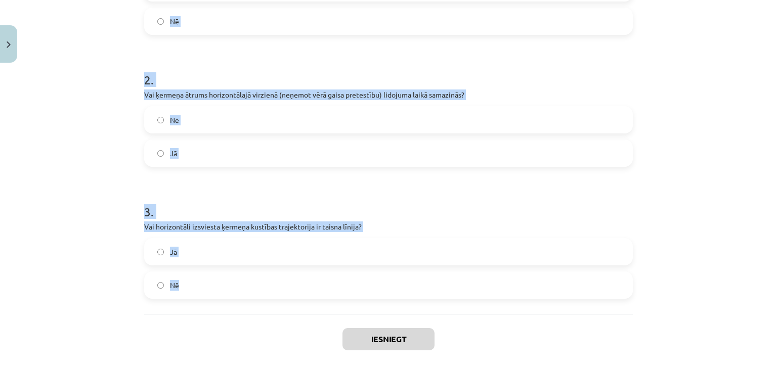
drag, startPoint x: 120, startPoint y: 197, endPoint x: 431, endPoint y: 280, distance: 321.6
click at [431, 280] on div "Mācību tēma: Fizikas i - 10. klases 1. ieskaites mācību materiāls #16 📝 13. tēm…" at bounding box center [388, 184] width 777 height 369
copy form "1 . Vai horizontālā sviediena tālumu ietekmē augstums, no kura ķermenis tiek iz…"
click at [83, 148] on div "Mācību tēma: Fizikas i - 10. klases 1. ieskaites mācību materiāls #16 📝 13. tēm…" at bounding box center [388, 184] width 777 height 369
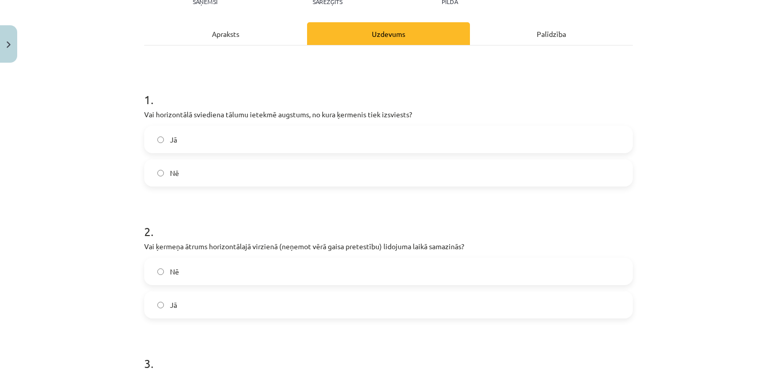
click at [160, 139] on label "Jā" at bounding box center [388, 139] width 487 height 25
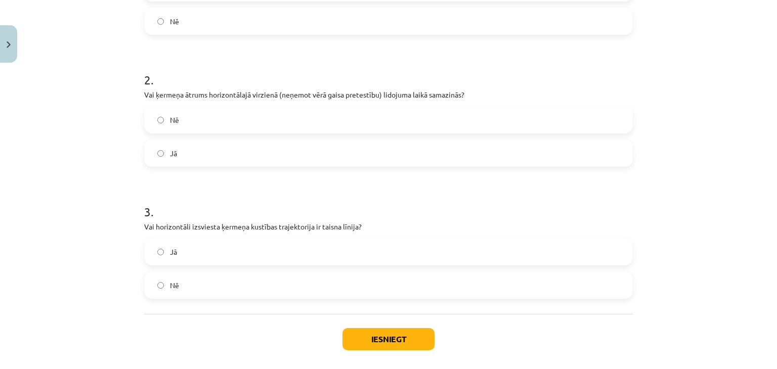
click at [177, 124] on label "Nē" at bounding box center [388, 119] width 487 height 25
click at [178, 283] on label "Nē" at bounding box center [388, 285] width 487 height 25
drag, startPoint x: 431, startPoint y: 331, endPoint x: 421, endPoint y: 335, distance: 10.4
click at [428, 333] on button "Iesniegt" at bounding box center [389, 339] width 92 height 22
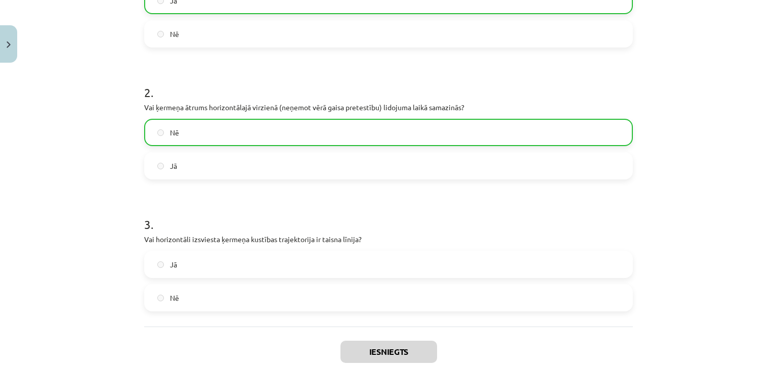
scroll to position [357, 0]
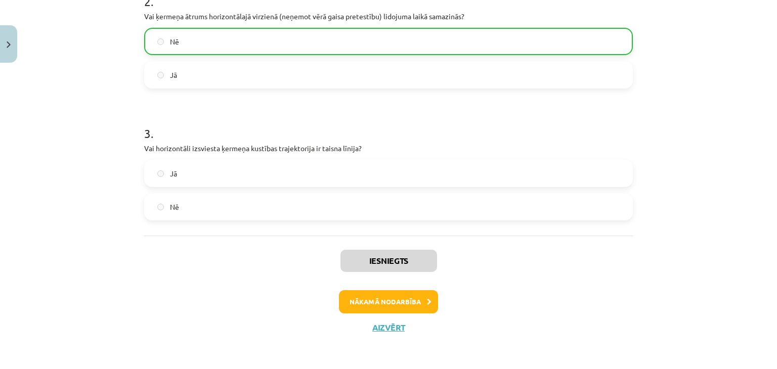
click at [490, 212] on label "Nē" at bounding box center [388, 206] width 487 height 25
click at [400, 307] on button "Nākamā nodarbība" at bounding box center [388, 301] width 99 height 23
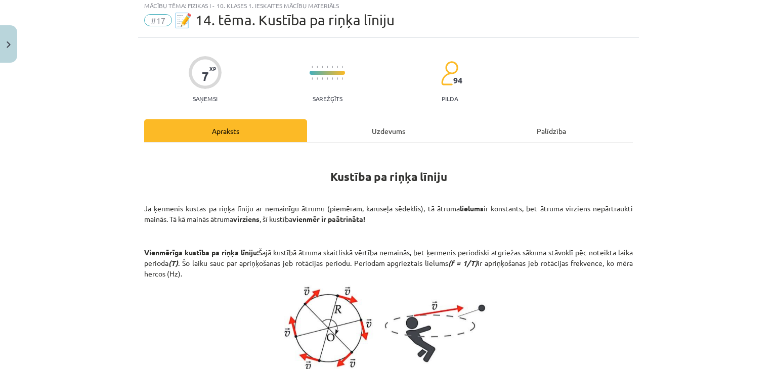
scroll to position [0, 0]
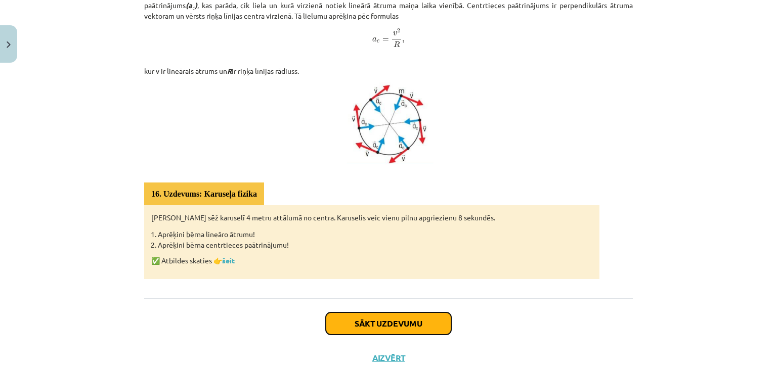
click at [406, 321] on button "Sākt uzdevumu" at bounding box center [389, 324] width 126 height 22
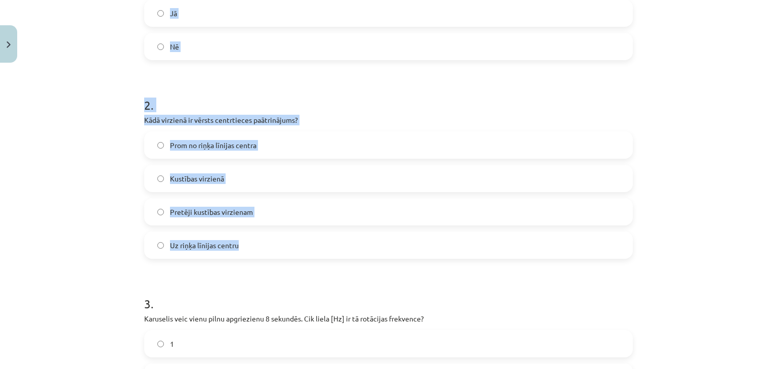
scroll to position [455, 0]
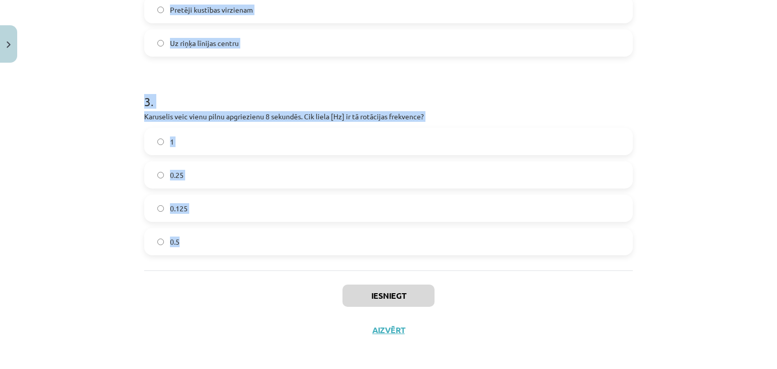
drag, startPoint x: 136, startPoint y: 215, endPoint x: 385, endPoint y: 238, distance: 250.1
copy form "1 . Vai vienmērīga kustība pa riņķa līniju ir kustība bez paātrinājuma? Jā Nē 2…"
drag, startPoint x: 103, startPoint y: 264, endPoint x: 201, endPoint y: 200, distance: 116.8
click at [103, 263] on div "Mācību tēma: Fizikas i - 10. klases 1. ieskaites mācību materiāls #17 📝 14. tēm…" at bounding box center [388, 184] width 777 height 369
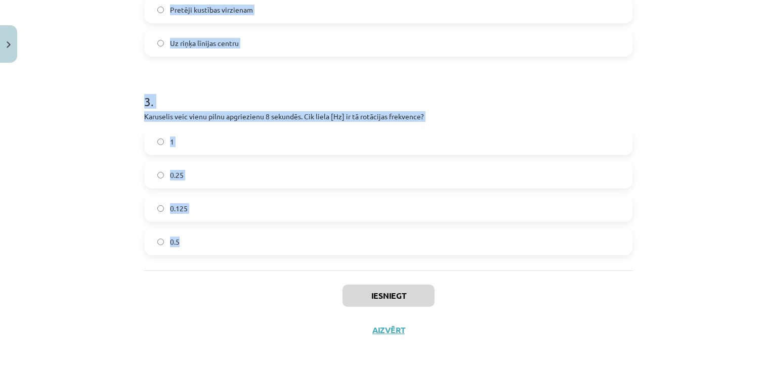
click at [72, 224] on div "Mācību tēma: Fizikas i - 10. klases 1. ieskaites mācību materiāls #17 📝 14. tēm…" at bounding box center [388, 184] width 777 height 369
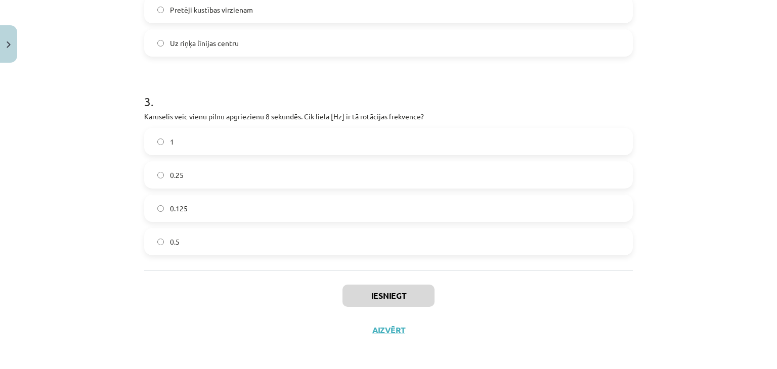
click at [131, 199] on div "Mācību tēma: Fizikas i - 10. klases 1. ieskaites mācību materiāls #17 📝 14. tēm…" at bounding box center [388, 184] width 777 height 369
click at [170, 205] on span "0.125" at bounding box center [179, 208] width 18 height 11
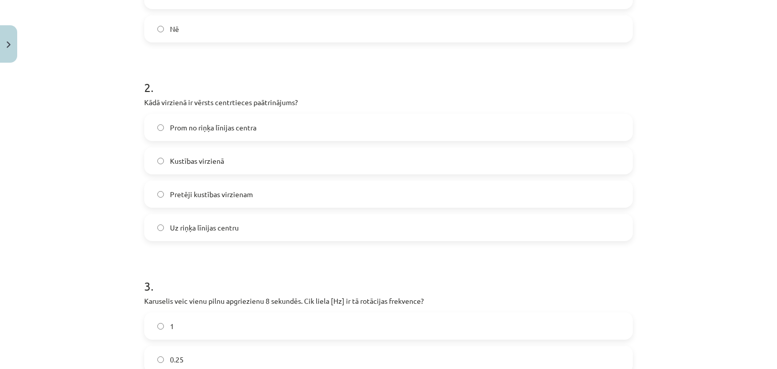
scroll to position [253, 0]
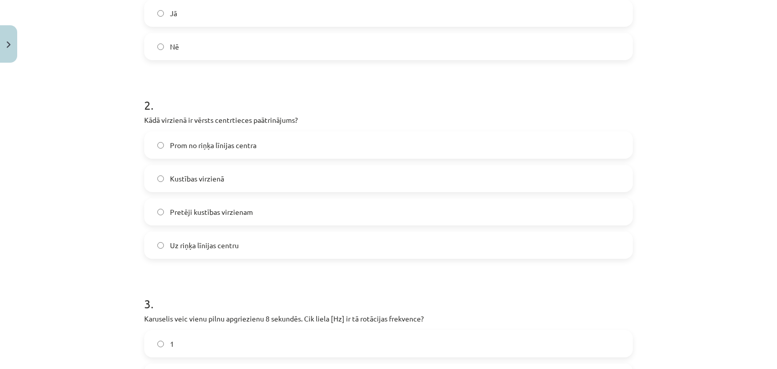
click at [172, 252] on label "Uz riņķa līnijas centru" at bounding box center [388, 245] width 487 height 25
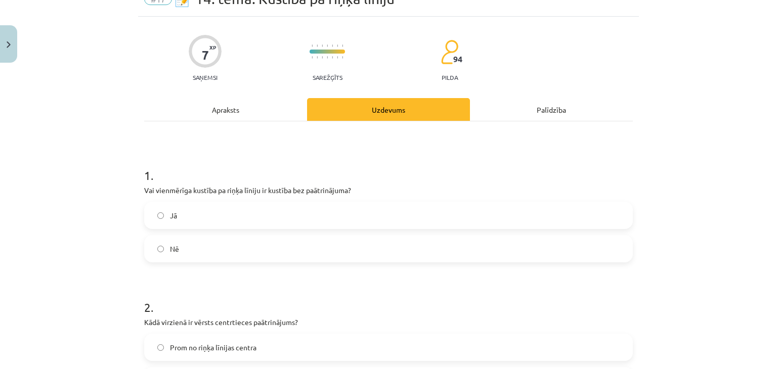
click at [172, 252] on span "Nē" at bounding box center [174, 249] width 9 height 11
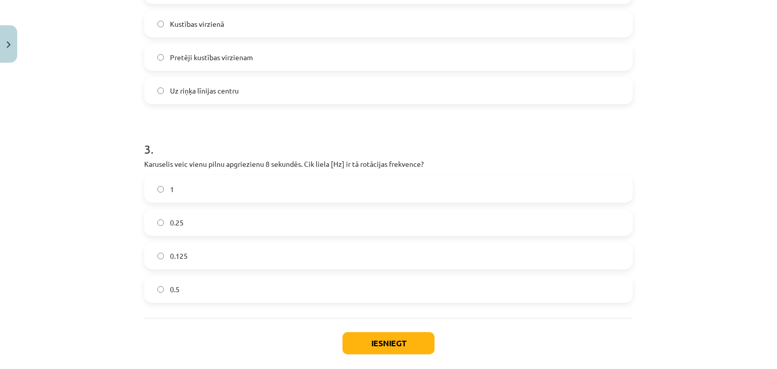
scroll to position [455, 0]
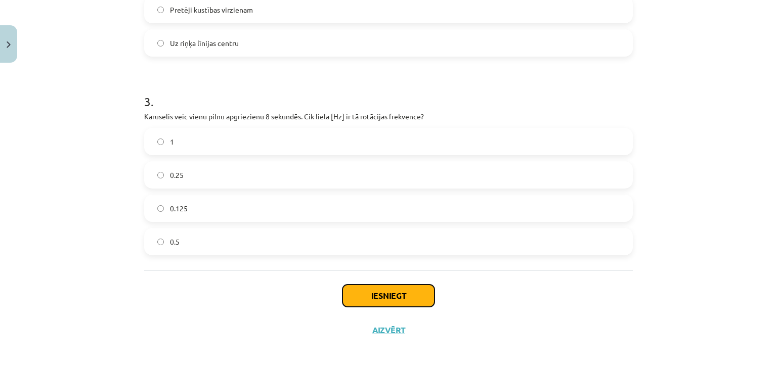
click at [401, 296] on button "Iesniegt" at bounding box center [389, 296] width 92 height 22
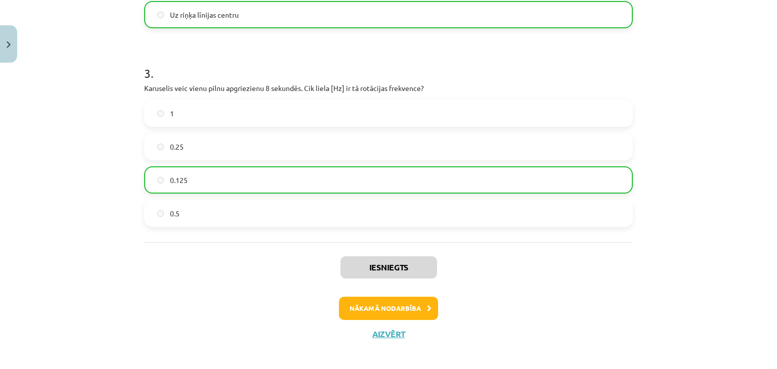
scroll to position [490, 0]
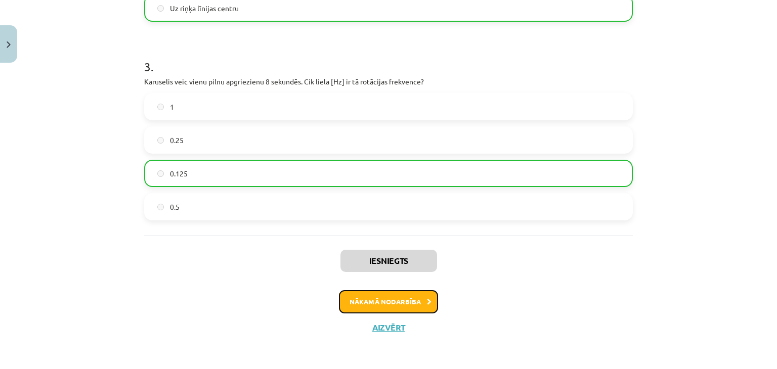
click at [399, 298] on button "Nākamā nodarbība" at bounding box center [388, 301] width 99 height 23
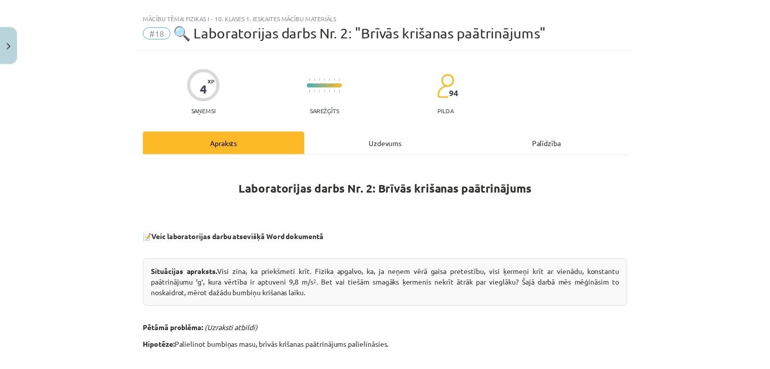
scroll to position [0, 0]
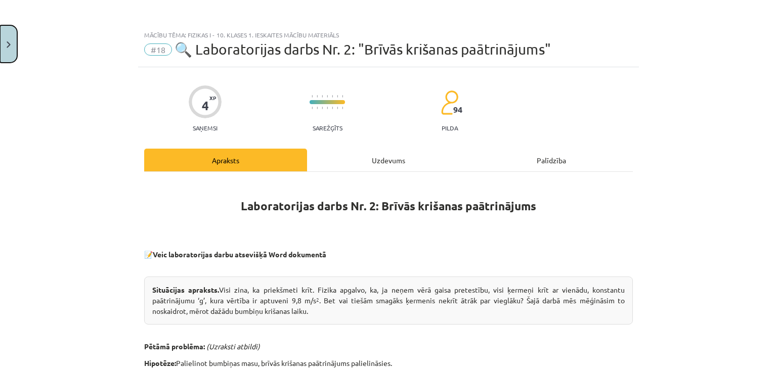
click at [5, 33] on button "Close" at bounding box center [8, 43] width 17 height 37
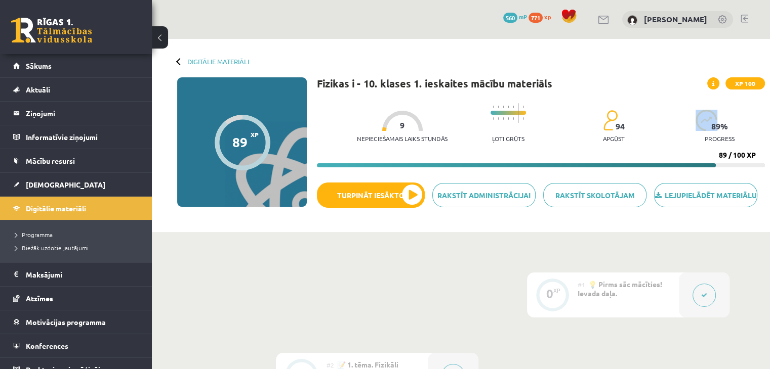
drag, startPoint x: 710, startPoint y: 124, endPoint x: 743, endPoint y: 124, distance: 33.4
click at [741, 125] on div "89 % progress" at bounding box center [719, 129] width 48 height 38
click at [746, 124] on div "Nepieciešamais laiks stundās 9 Ļoti grūts 94 apgūst 89 % progress" at bounding box center [561, 123] width 408 height 50
click at [57, 29] on link at bounding box center [51, 30] width 81 height 25
